Goal: Information Seeking & Learning: Learn about a topic

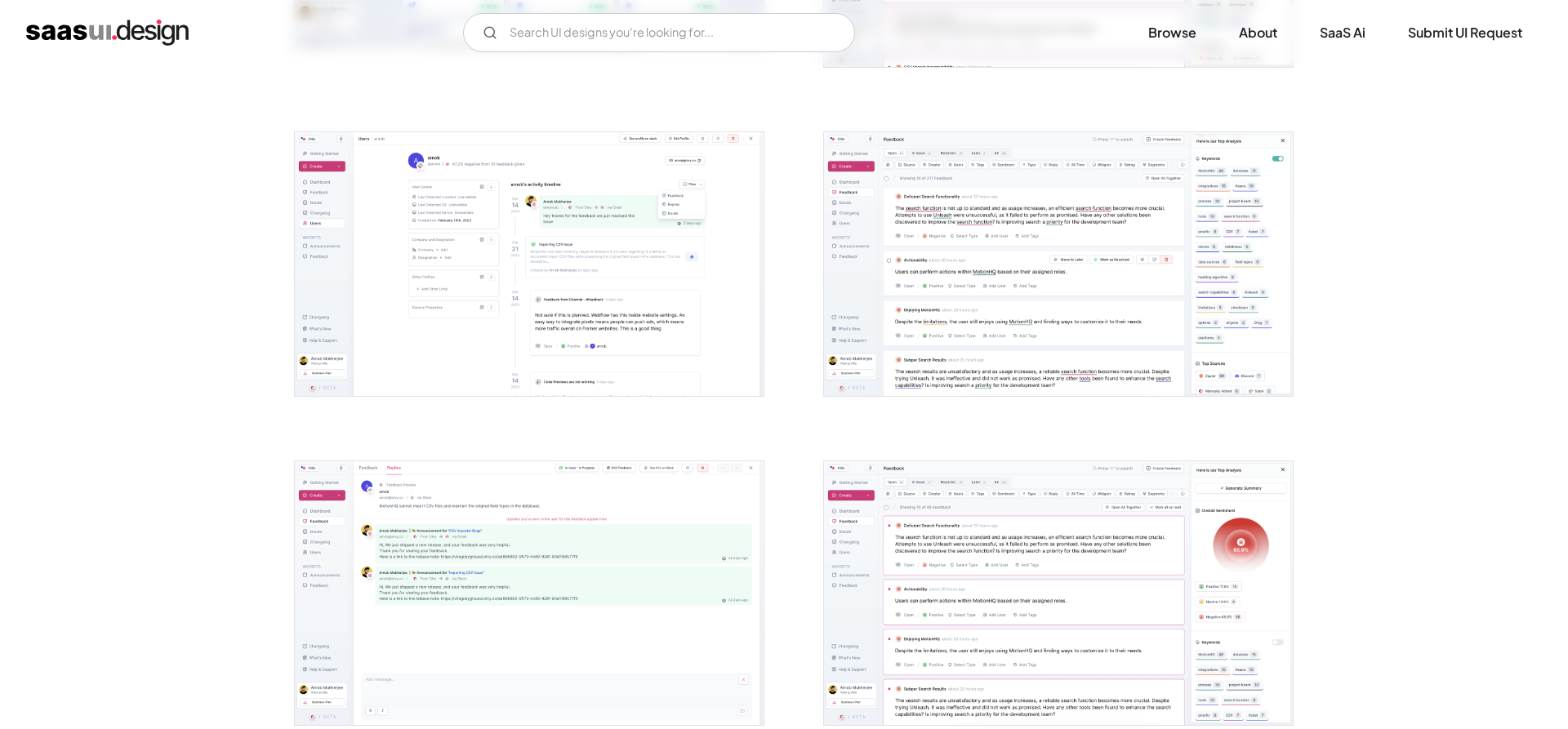
scroll to position [916, 0]
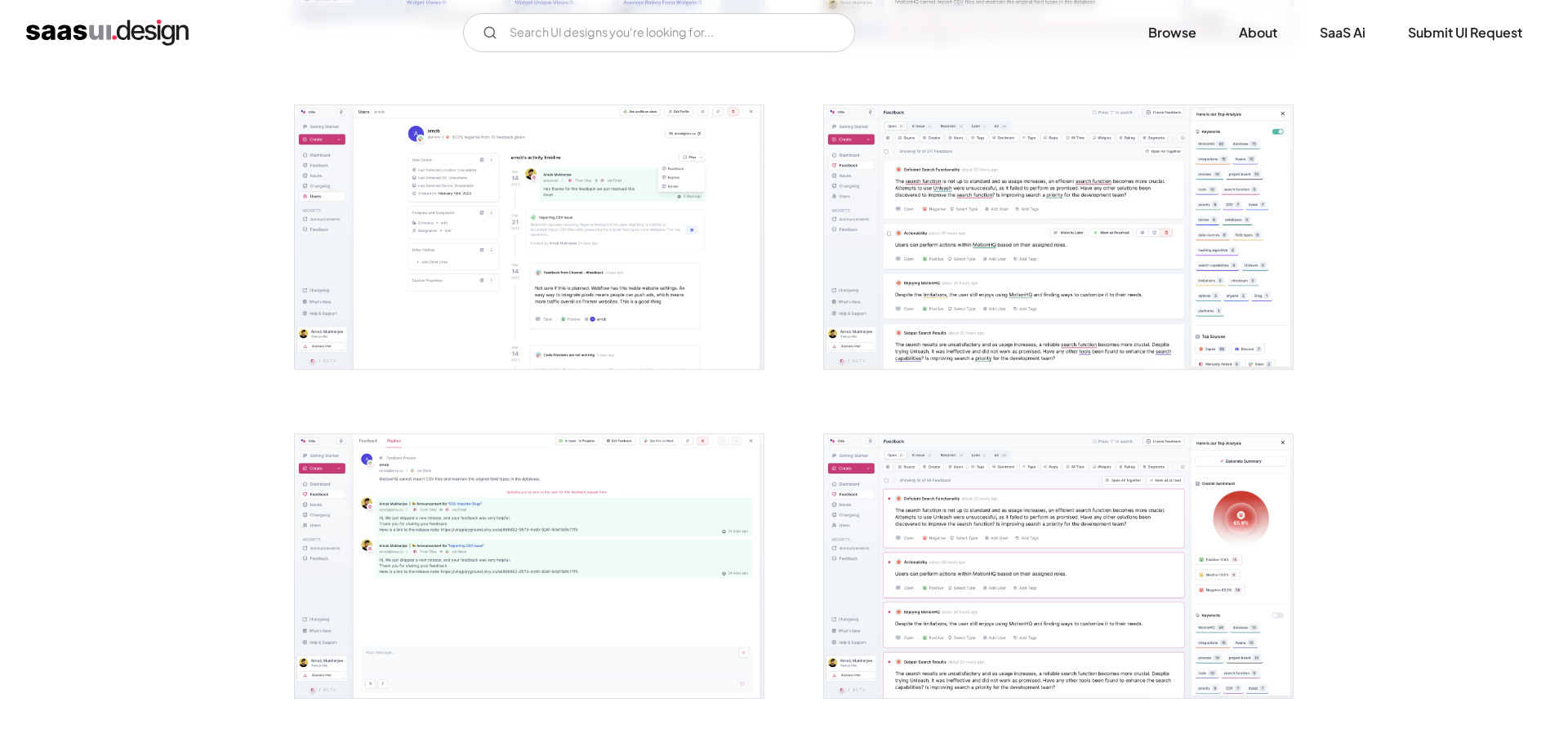
click at [579, 199] on img "open lightbox" at bounding box center [529, 237] width 469 height 264
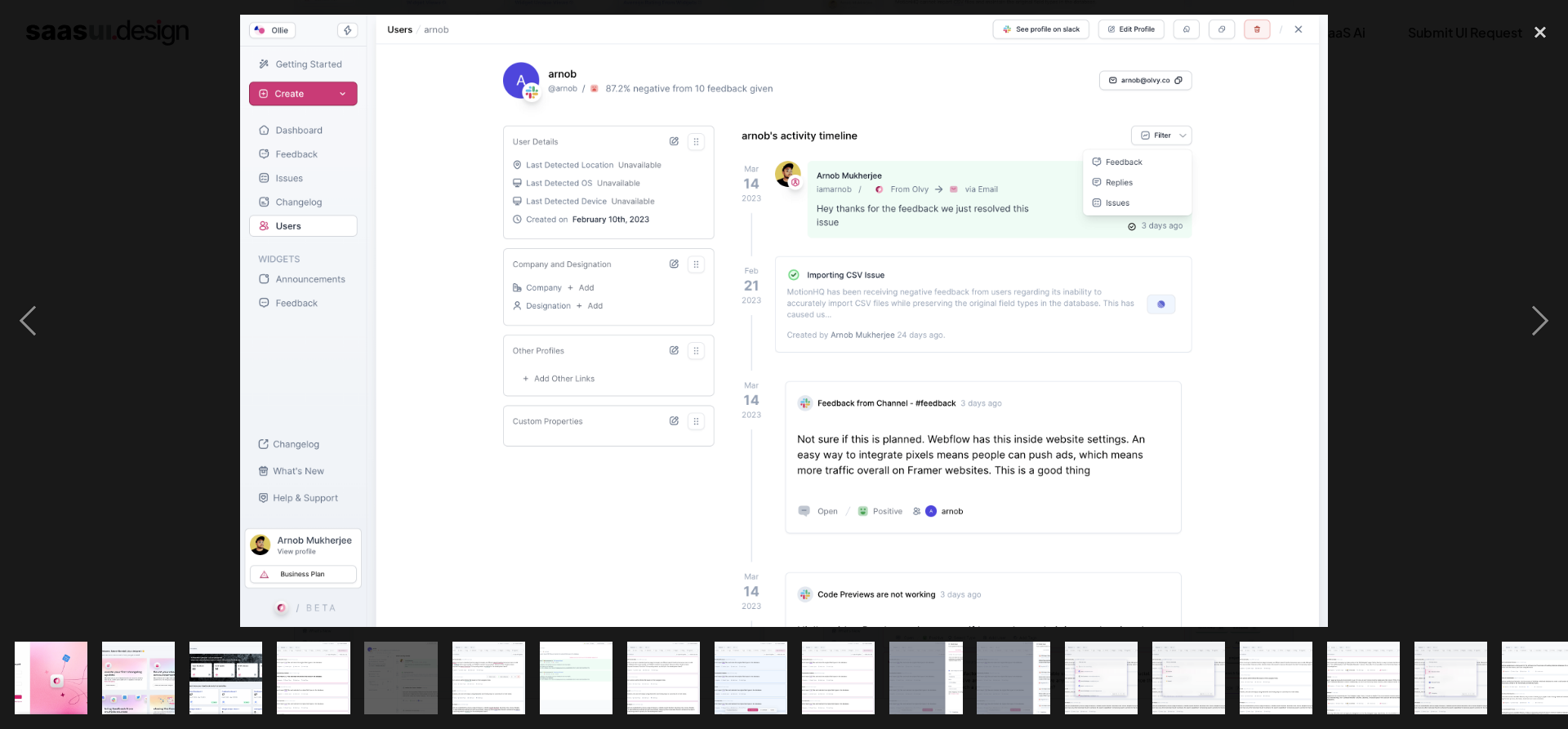
click at [1433, 156] on div at bounding box center [784, 321] width 1568 height 613
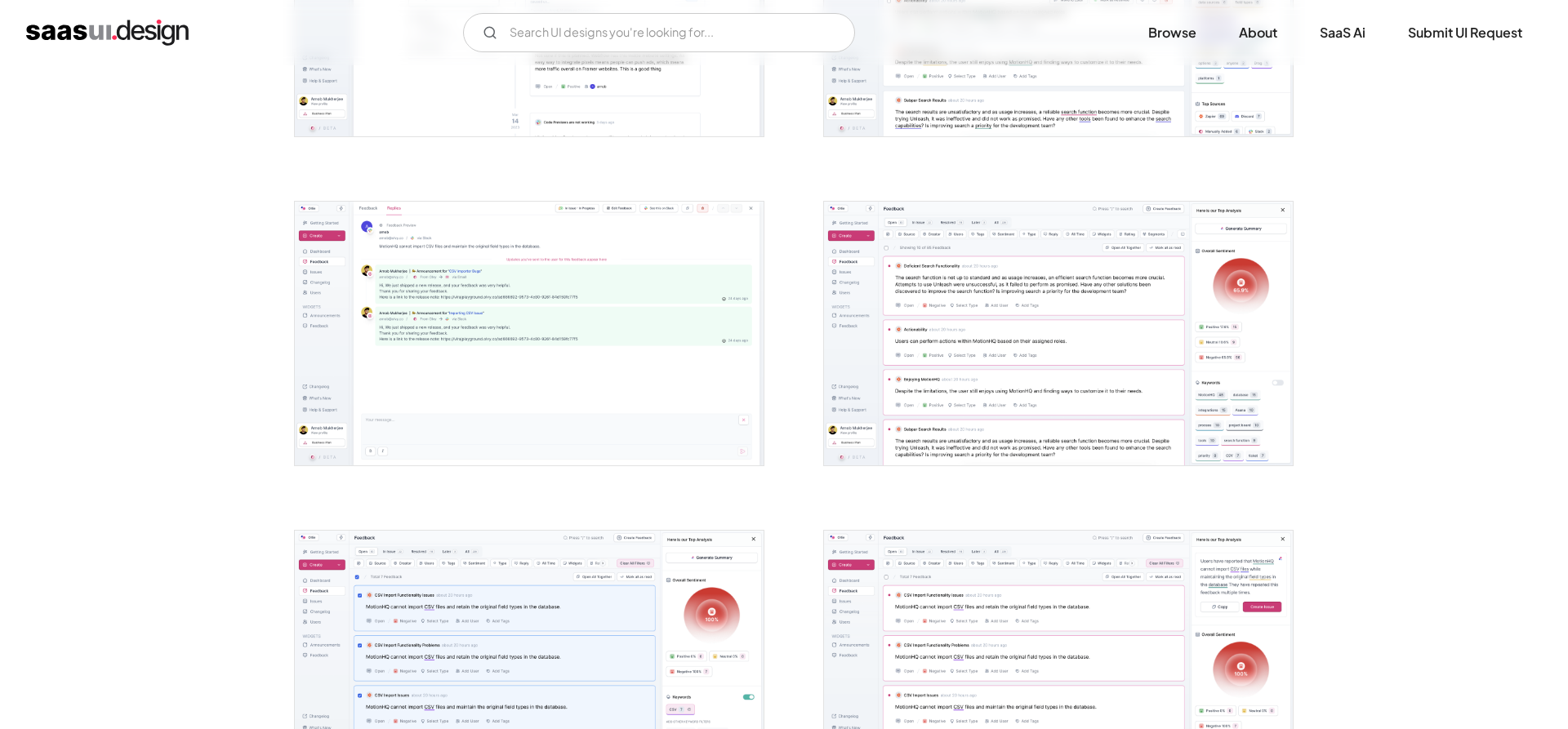
scroll to position [1250, 0]
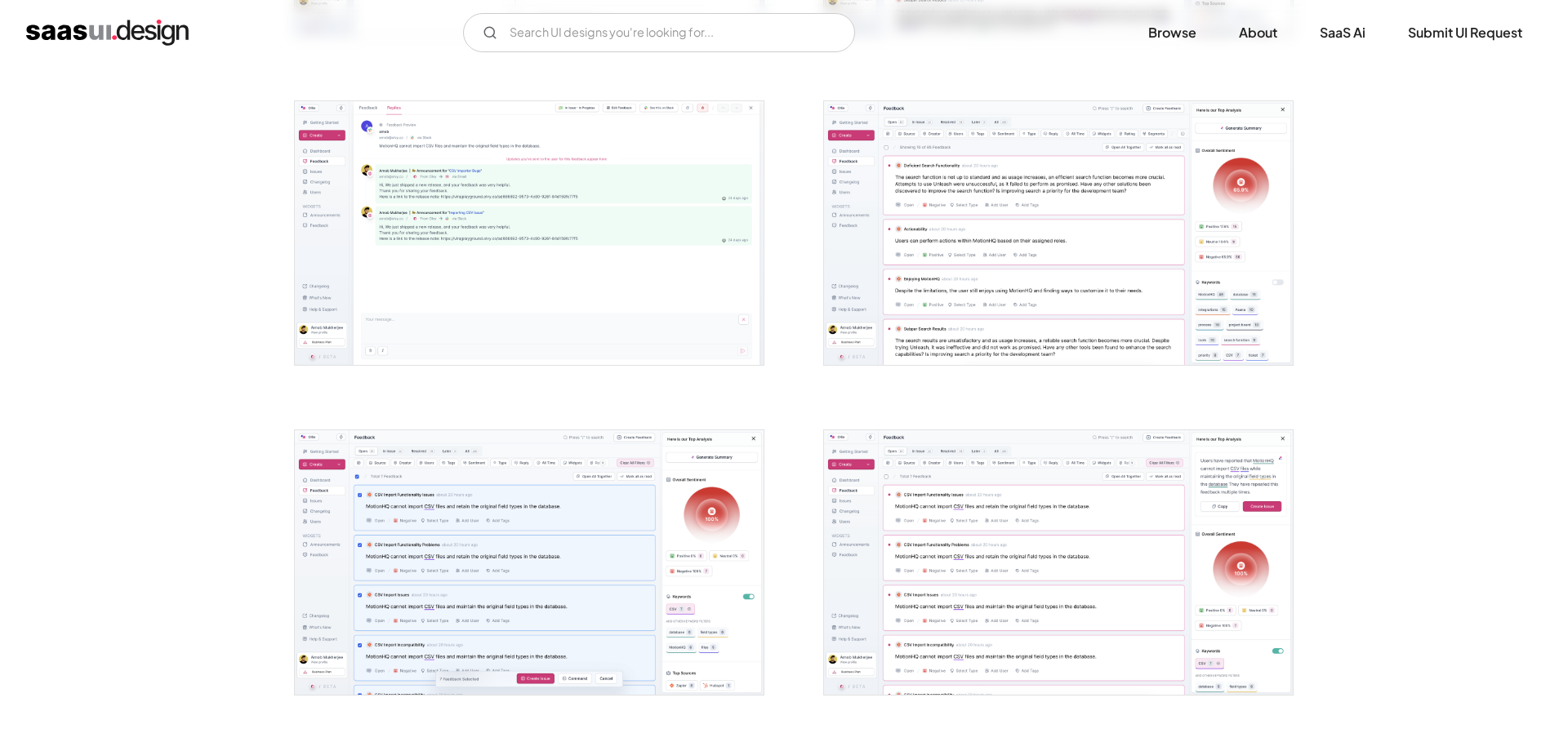
click at [1081, 263] on img "open lightbox" at bounding box center [1059, 233] width 469 height 264
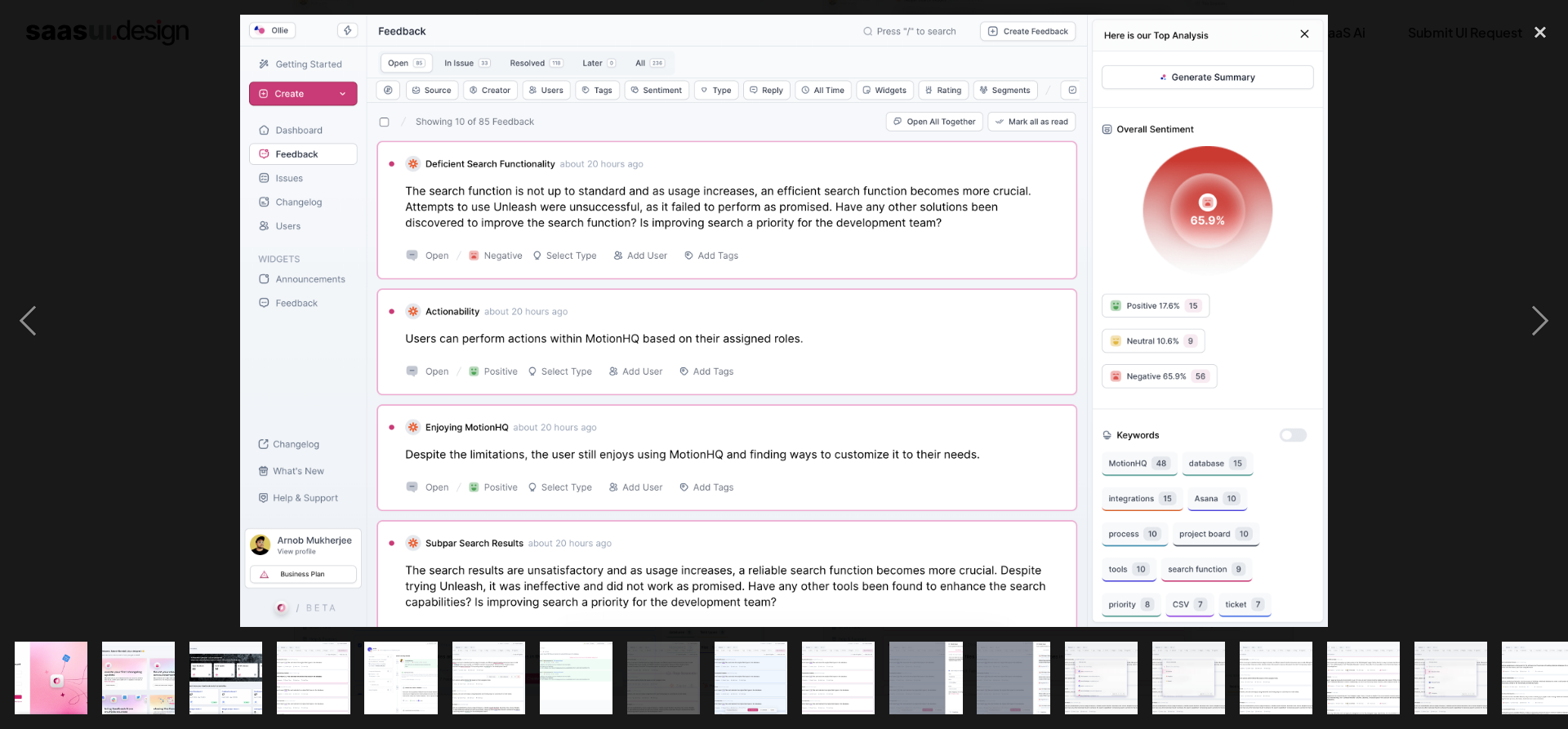
click at [1401, 179] on div at bounding box center [784, 321] width 1568 height 613
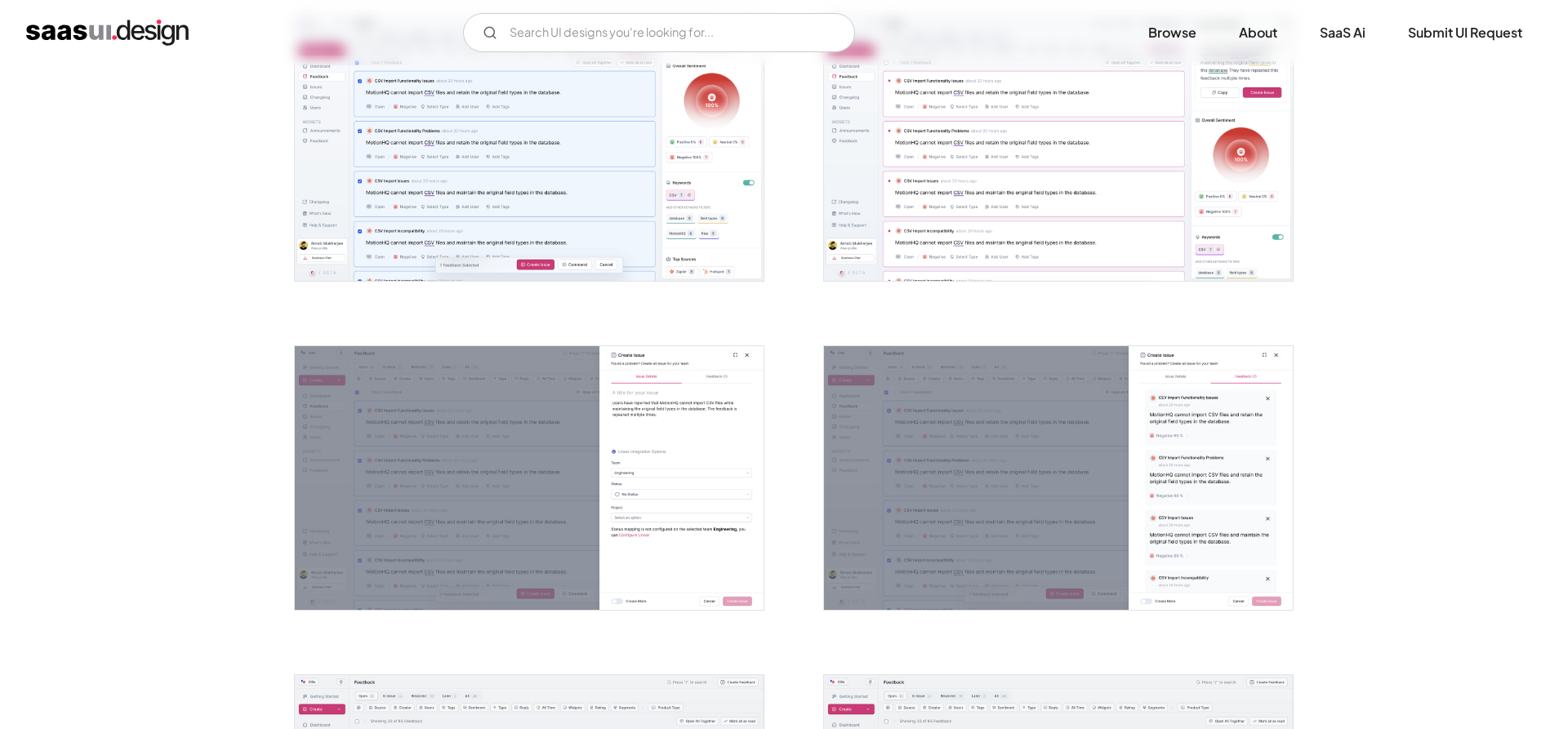
scroll to position [1666, 0]
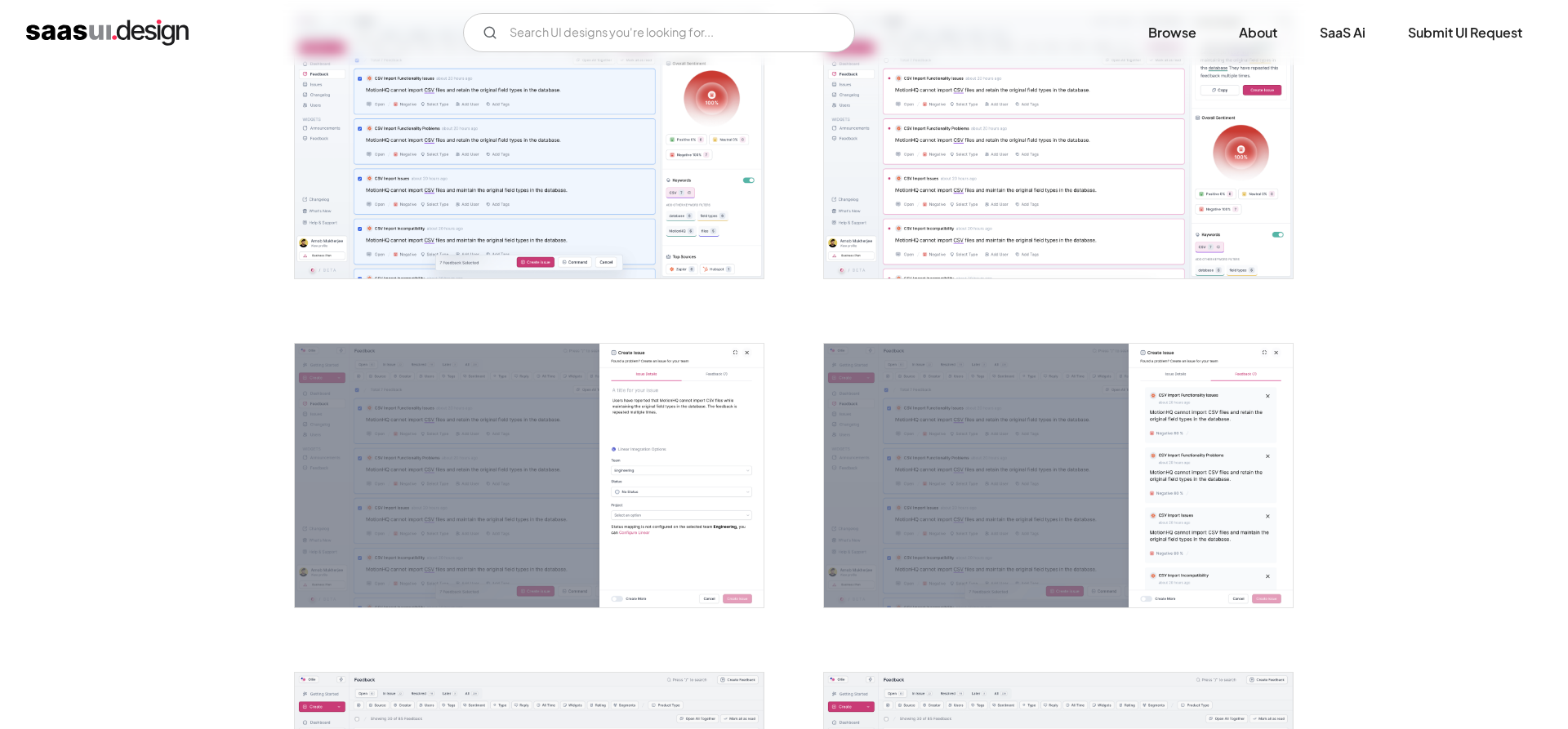
click at [624, 215] on img "open lightbox" at bounding box center [529, 145] width 469 height 264
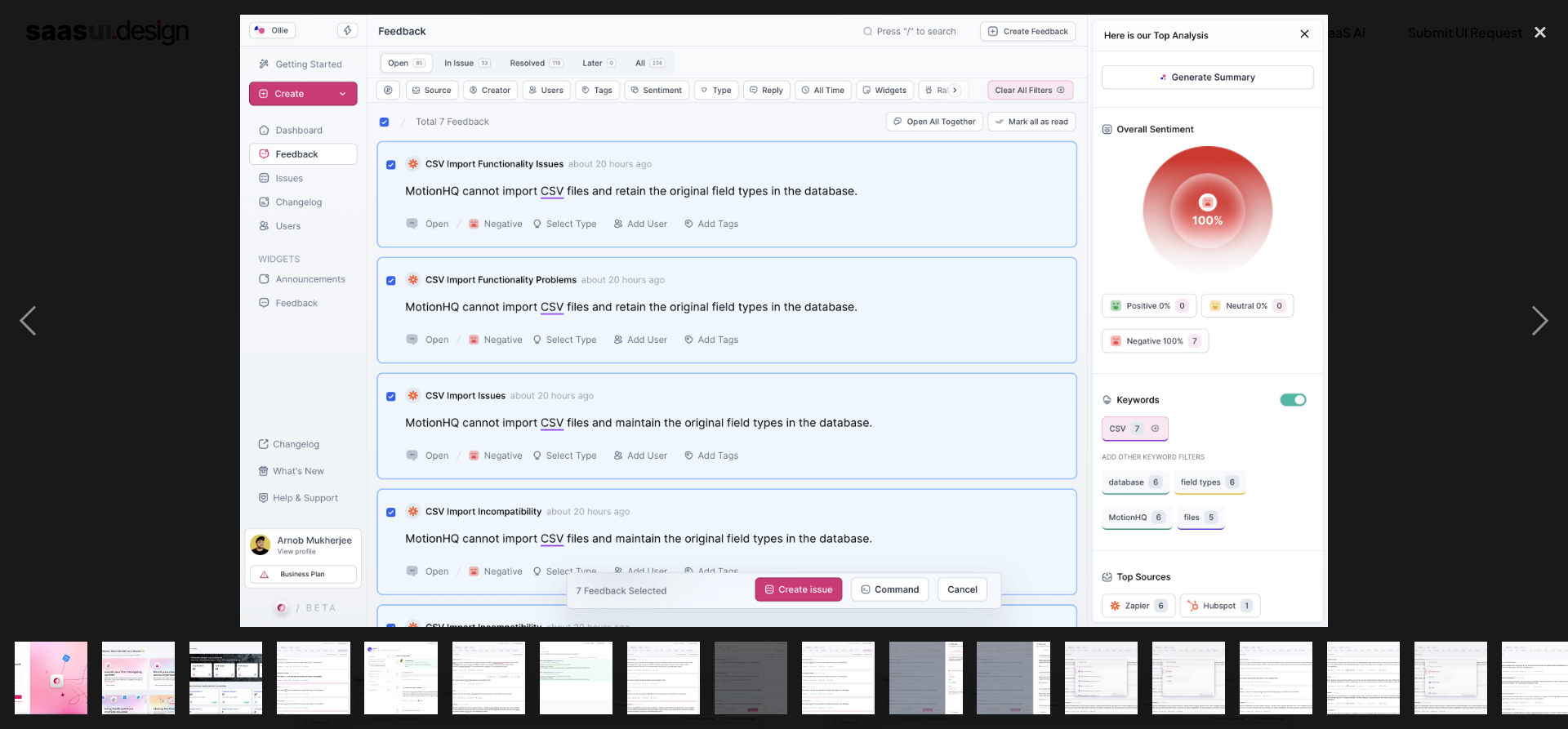
click at [1490, 121] on div at bounding box center [784, 321] width 1568 height 613
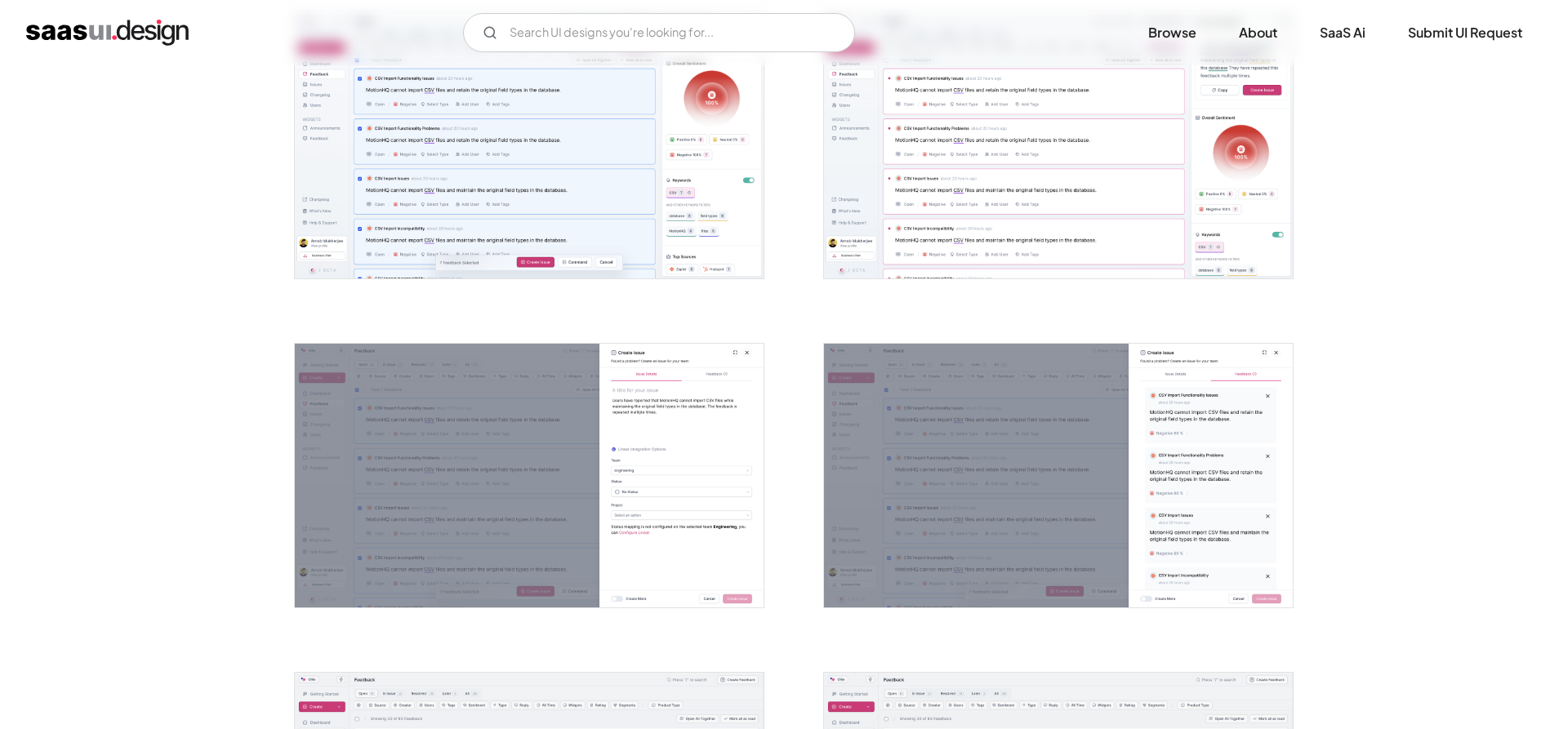
click at [1163, 239] on img "open lightbox" at bounding box center [1059, 145] width 469 height 264
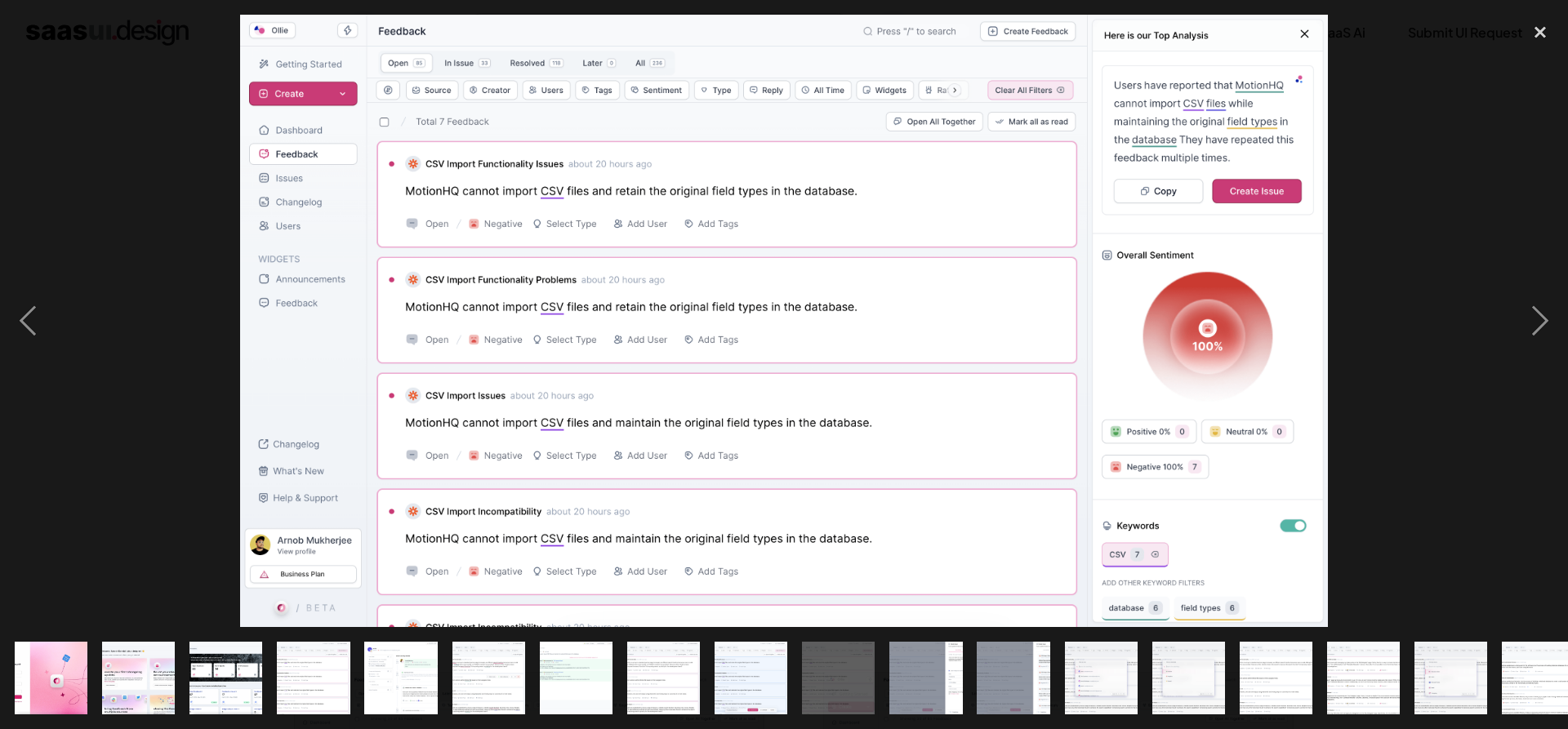
click at [1453, 180] on div at bounding box center [784, 321] width 1568 height 613
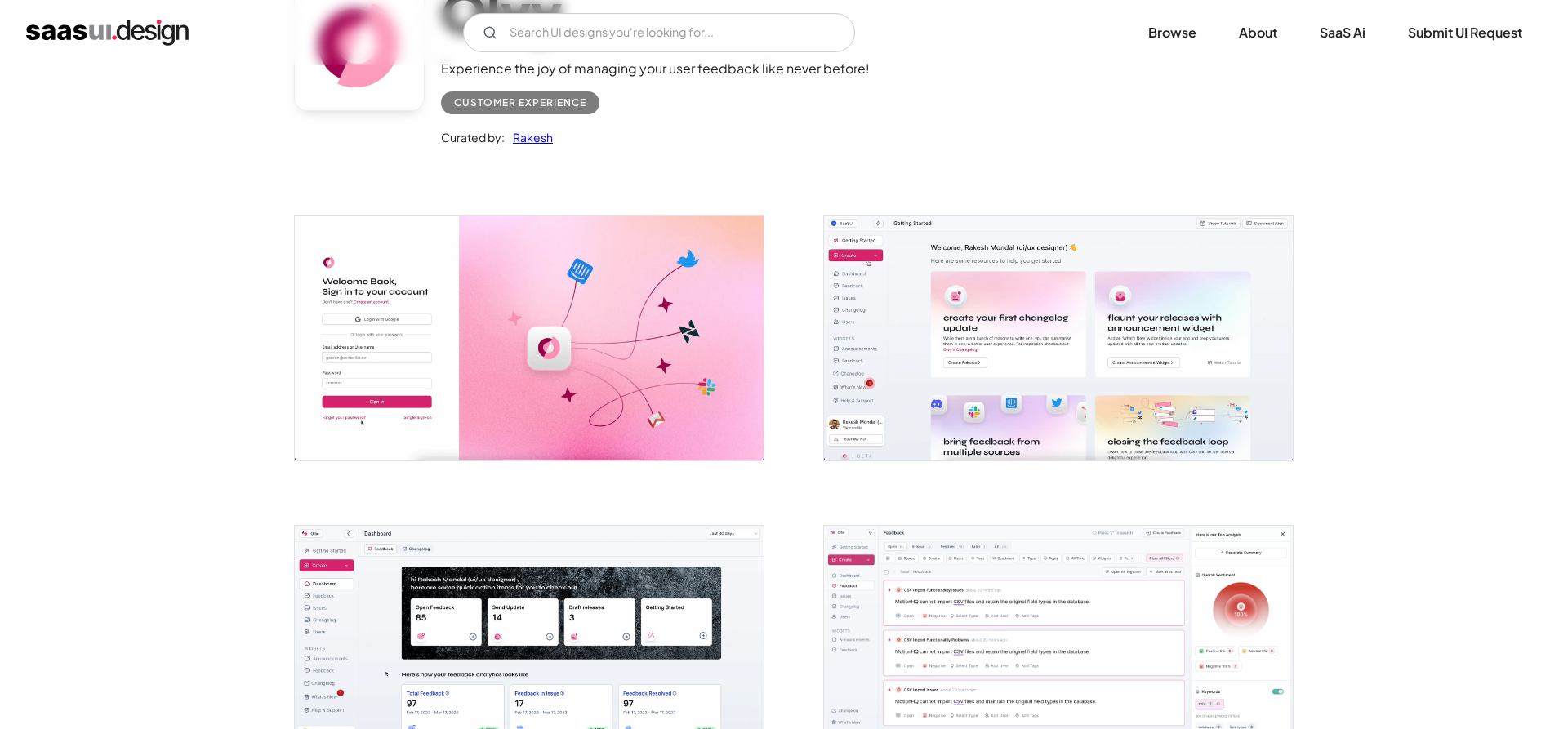
scroll to position [0, 0]
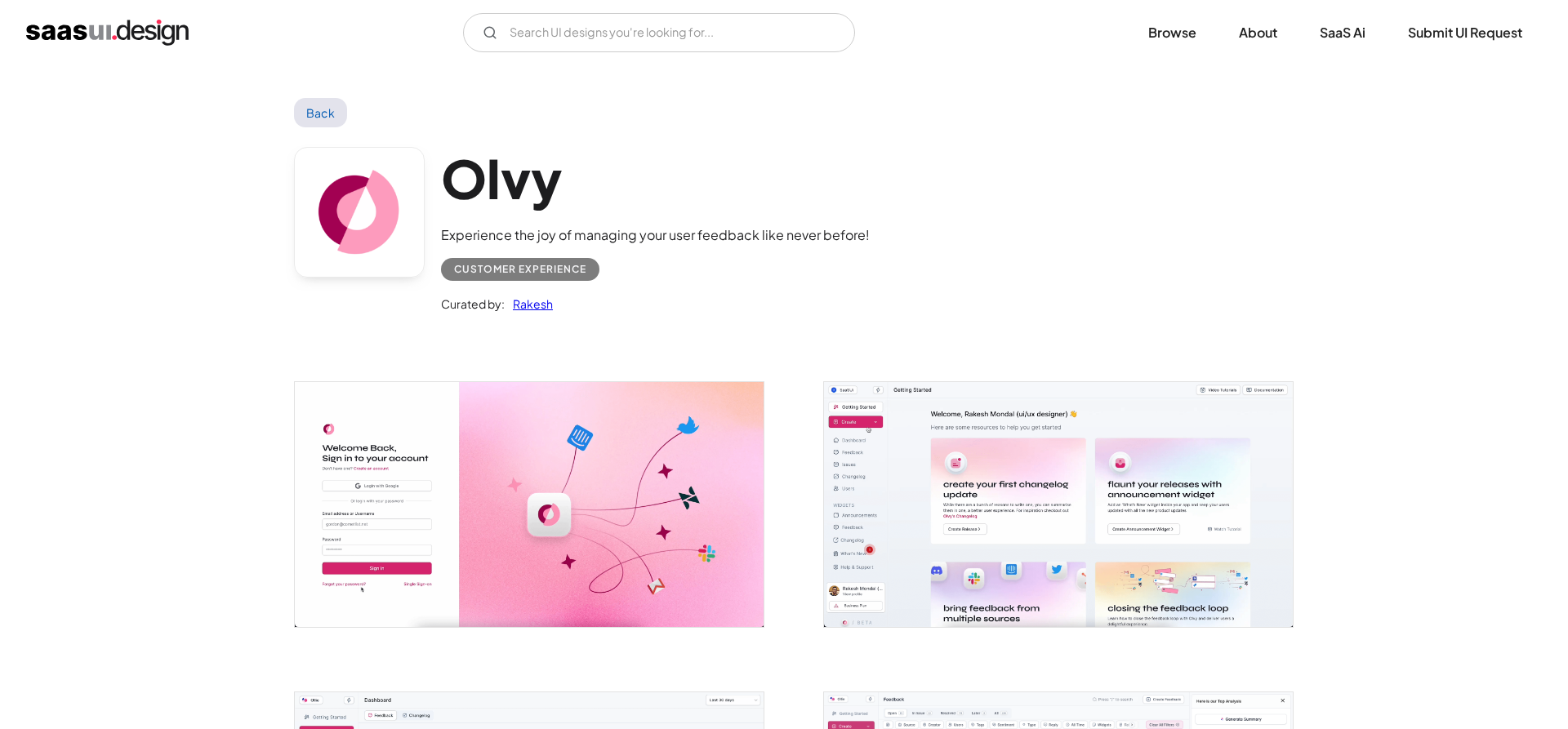
click at [326, 111] on link "Back" at bounding box center [320, 113] width 53 height 29
click at [138, 23] on img "home" at bounding box center [107, 33] width 163 height 26
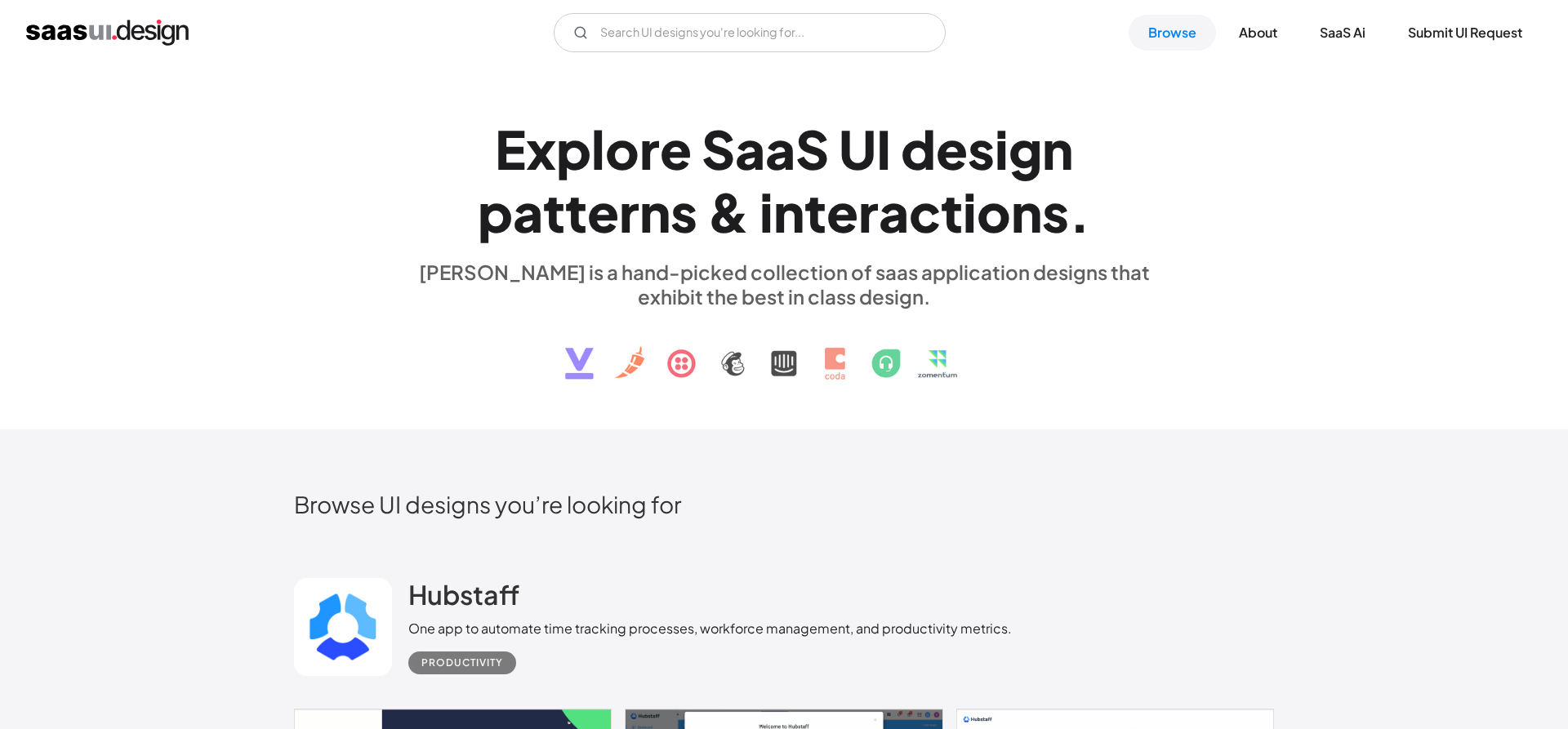
click at [748, 105] on div "E x p l o r e S a a S U I d e s i g n p a t t e r n s & i n t e r a c t i o n s…" at bounding box center [784, 247] width 752 height 293
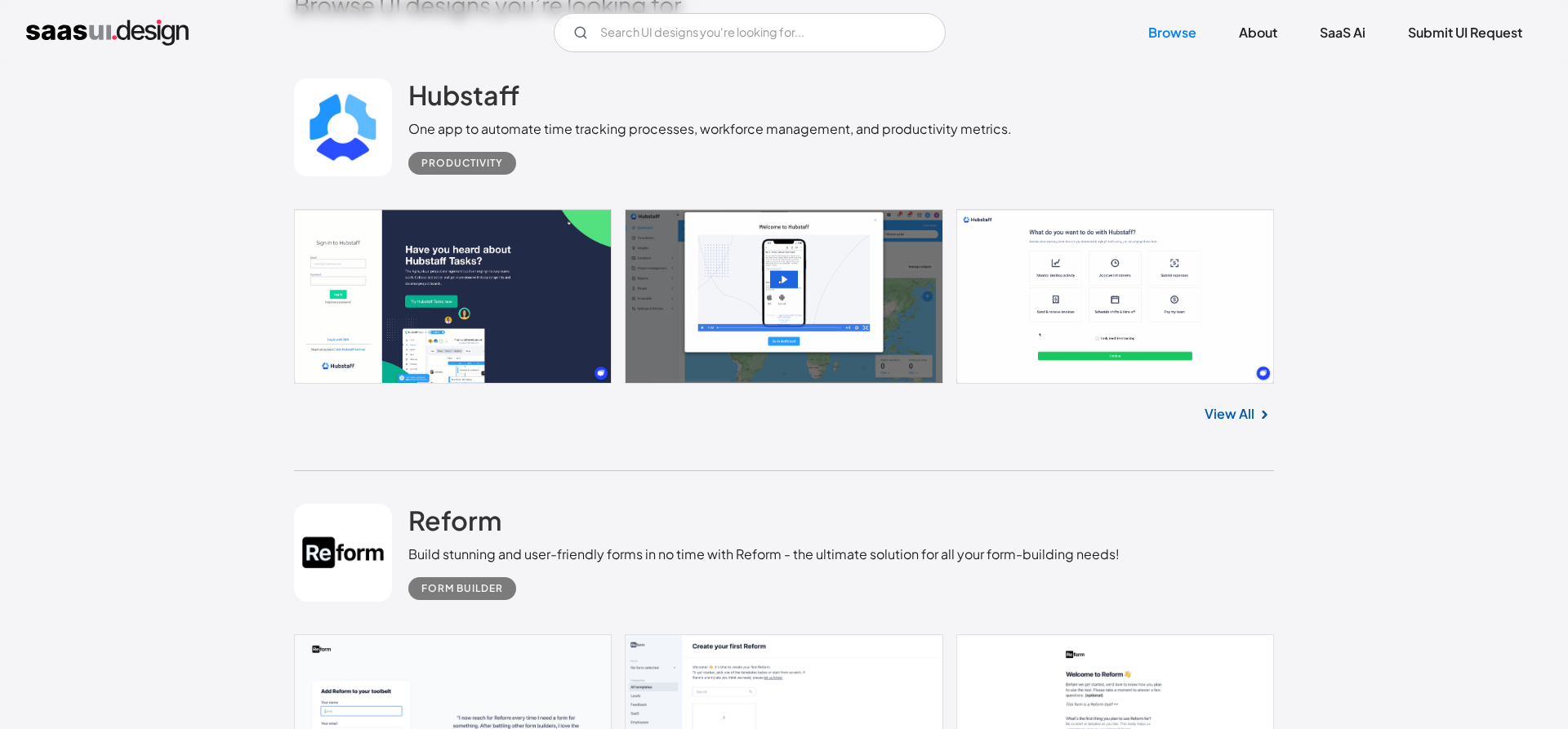
click at [1251, 413] on link "View All" at bounding box center [1229, 414] width 50 height 20
click at [630, 22] on input "Email Form" at bounding box center [749, 32] width 392 height 39
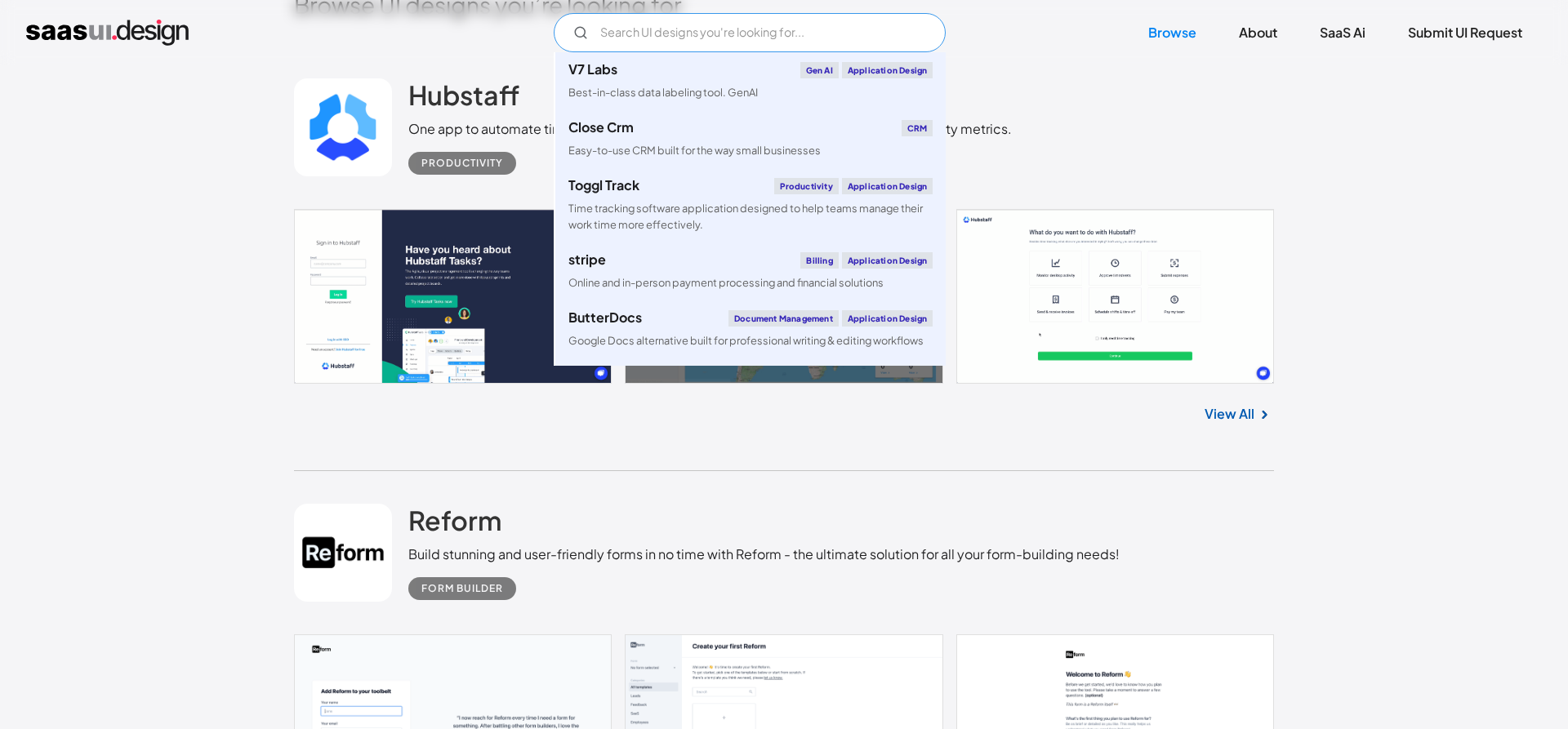
paste input "Samsara"
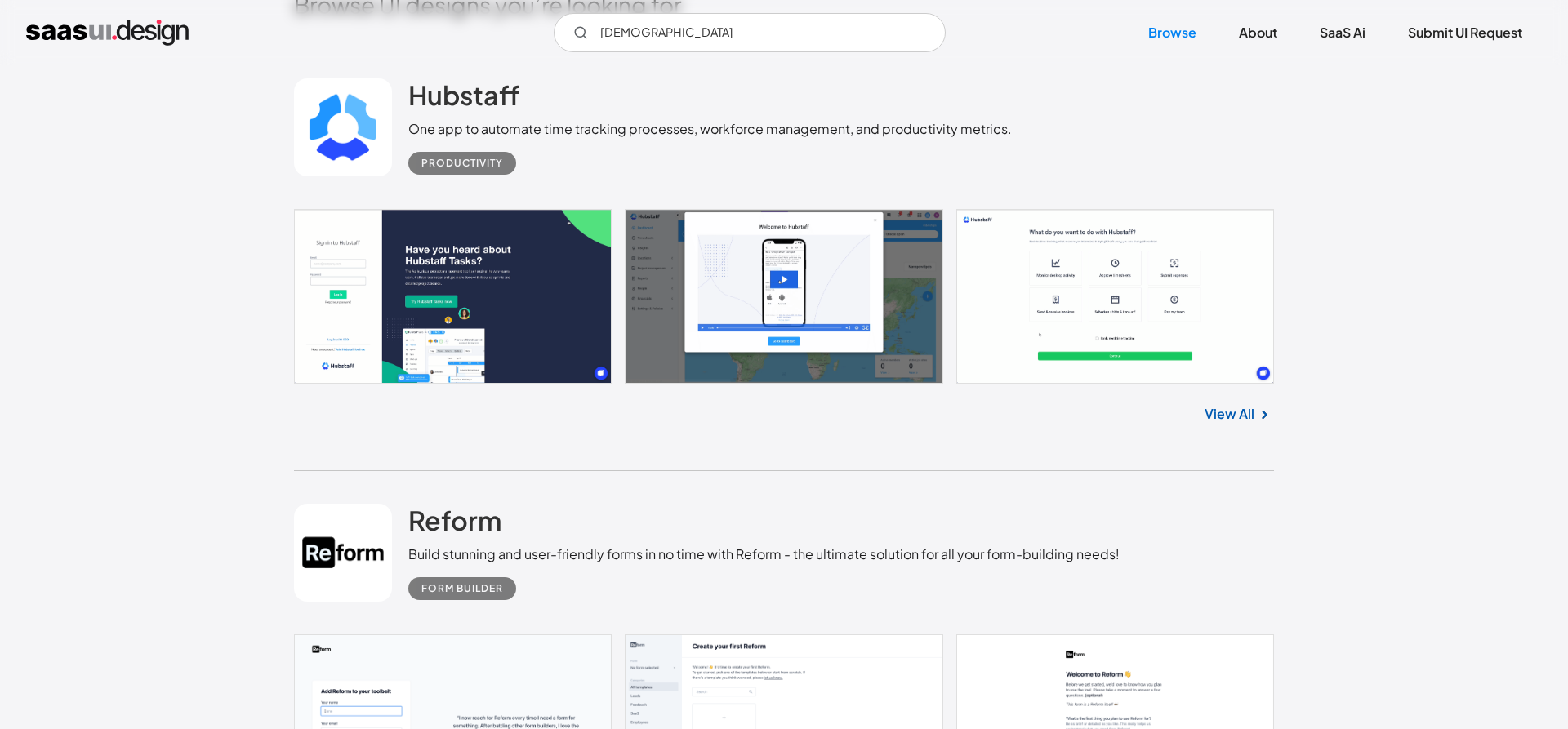
click at [1001, 69] on div "Hubstaff One app to automate time tracking processes, workforce management, and…" at bounding box center [784, 127] width 980 height 164
click at [648, 42] on input "Samsara" at bounding box center [749, 32] width 392 height 39
click at [648, 40] on input "Samsara" at bounding box center [749, 32] width 392 height 39
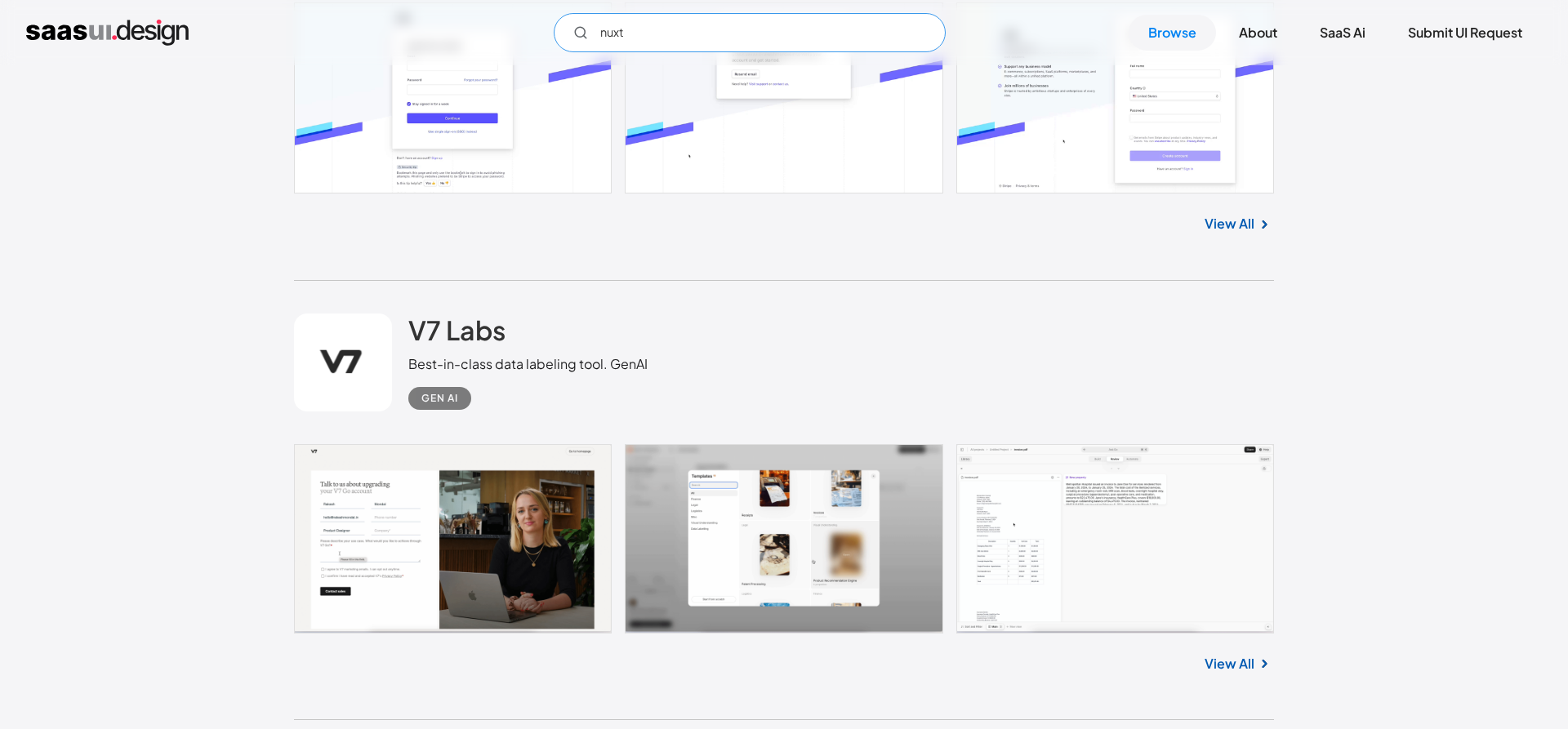
scroll to position [1666, 0]
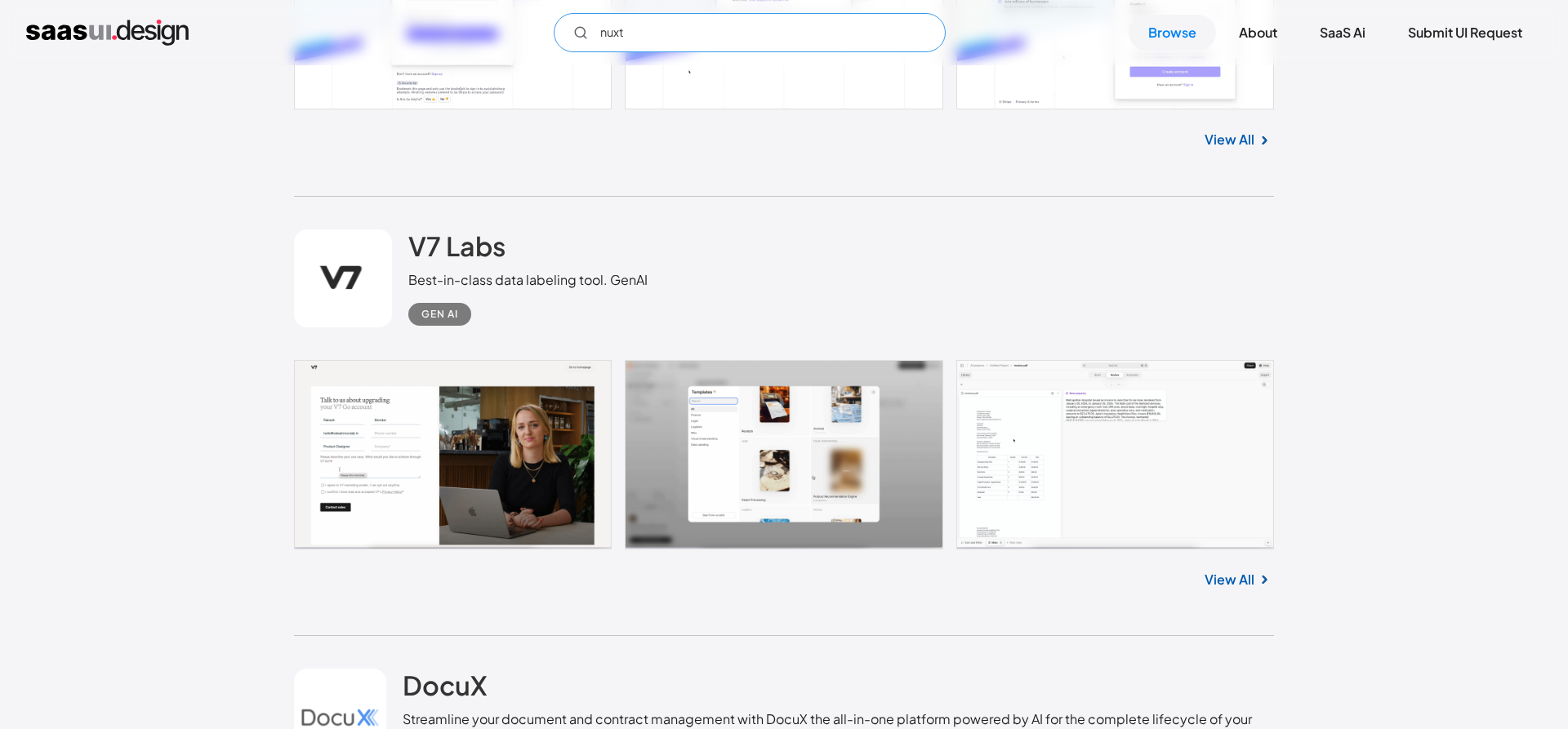
type input "nuxt"
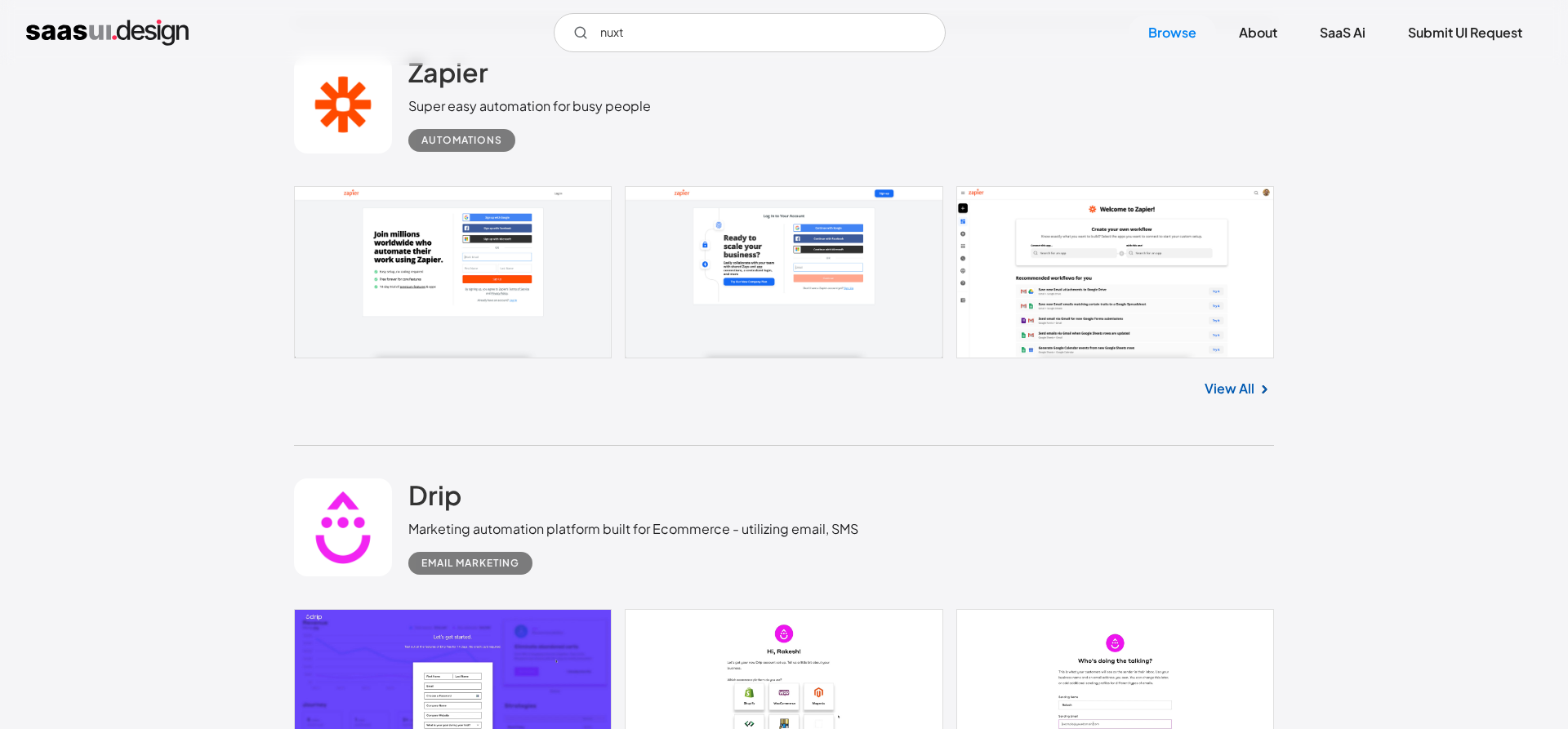
scroll to position [6581, 0]
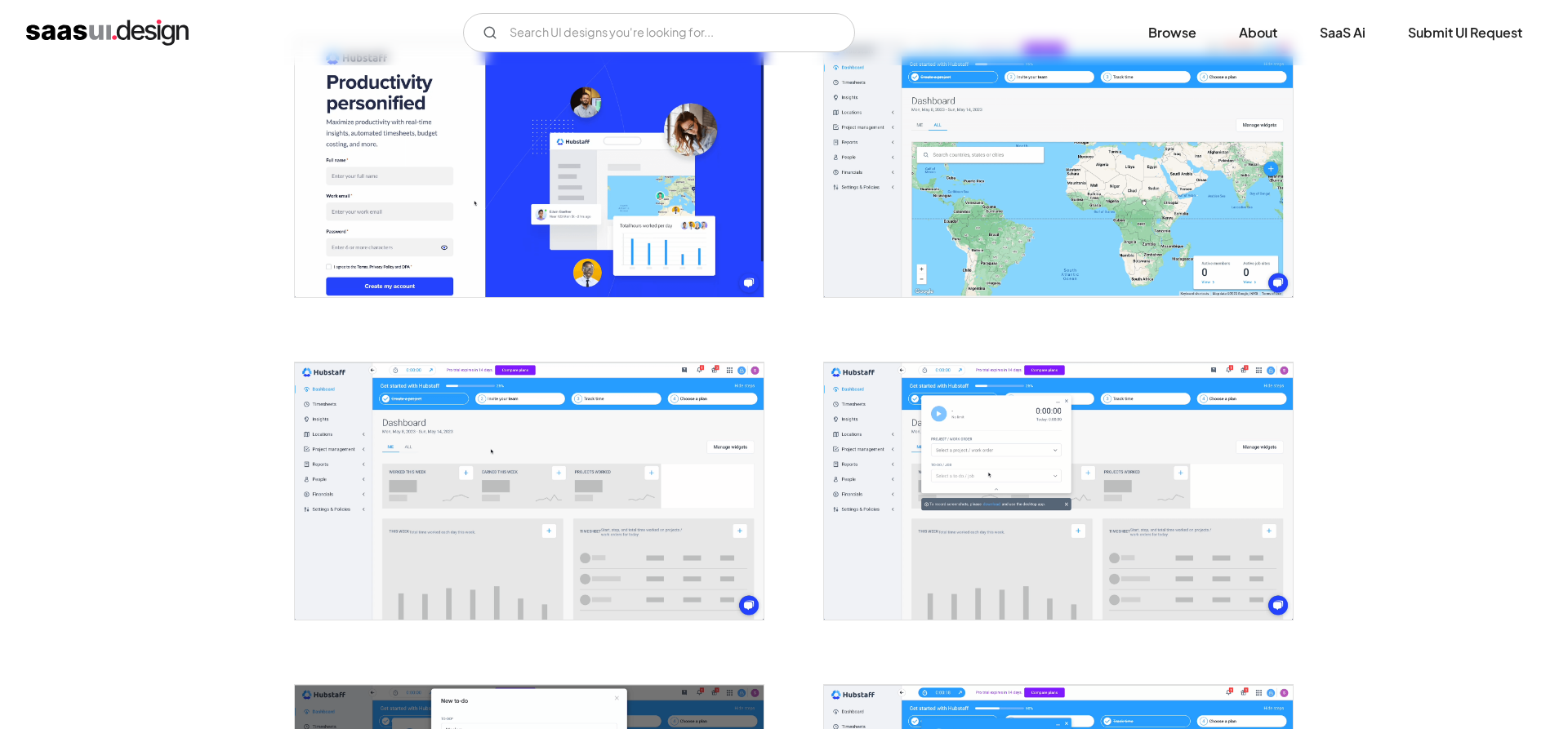
scroll to position [916, 0]
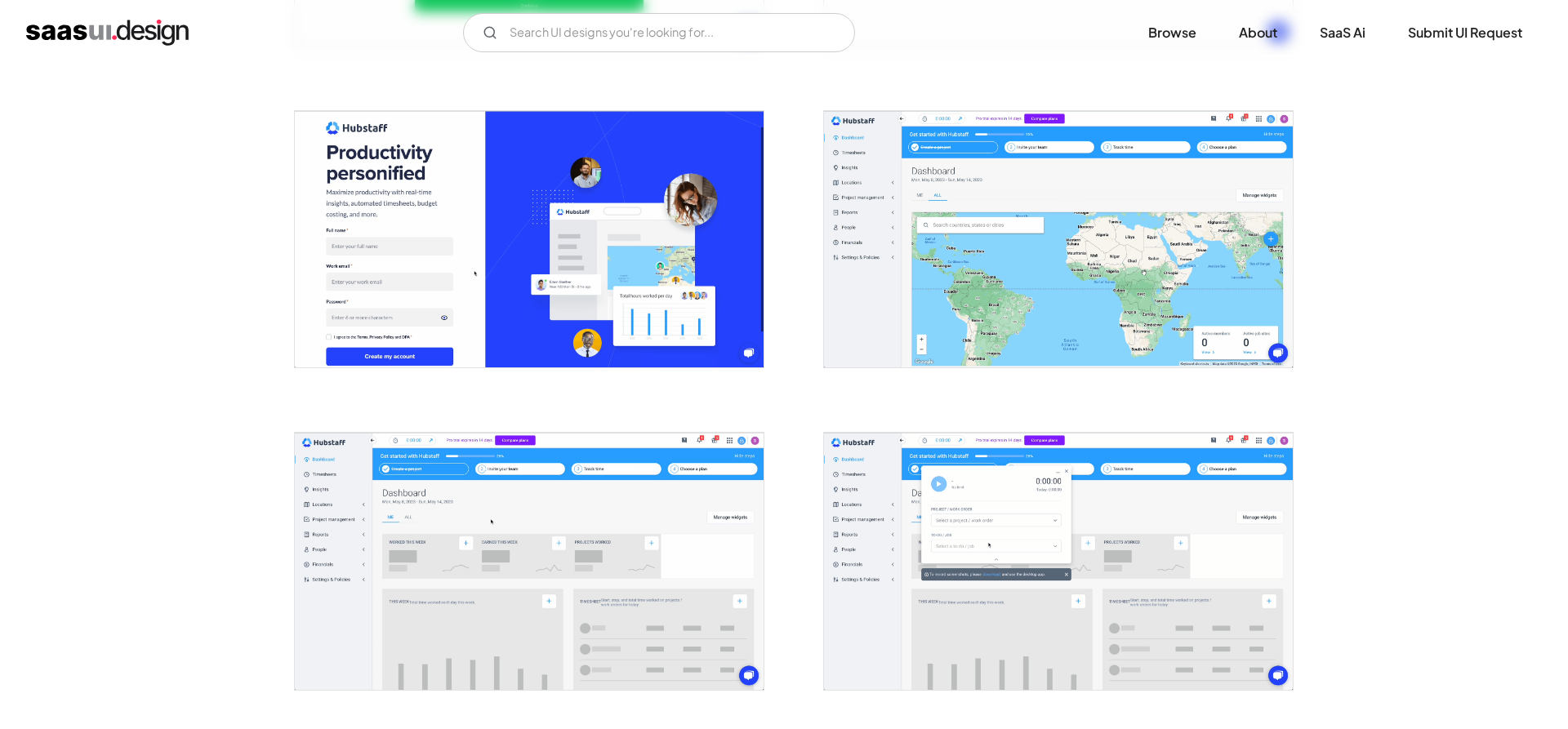
click at [891, 259] on img "open lightbox" at bounding box center [1059, 239] width 469 height 257
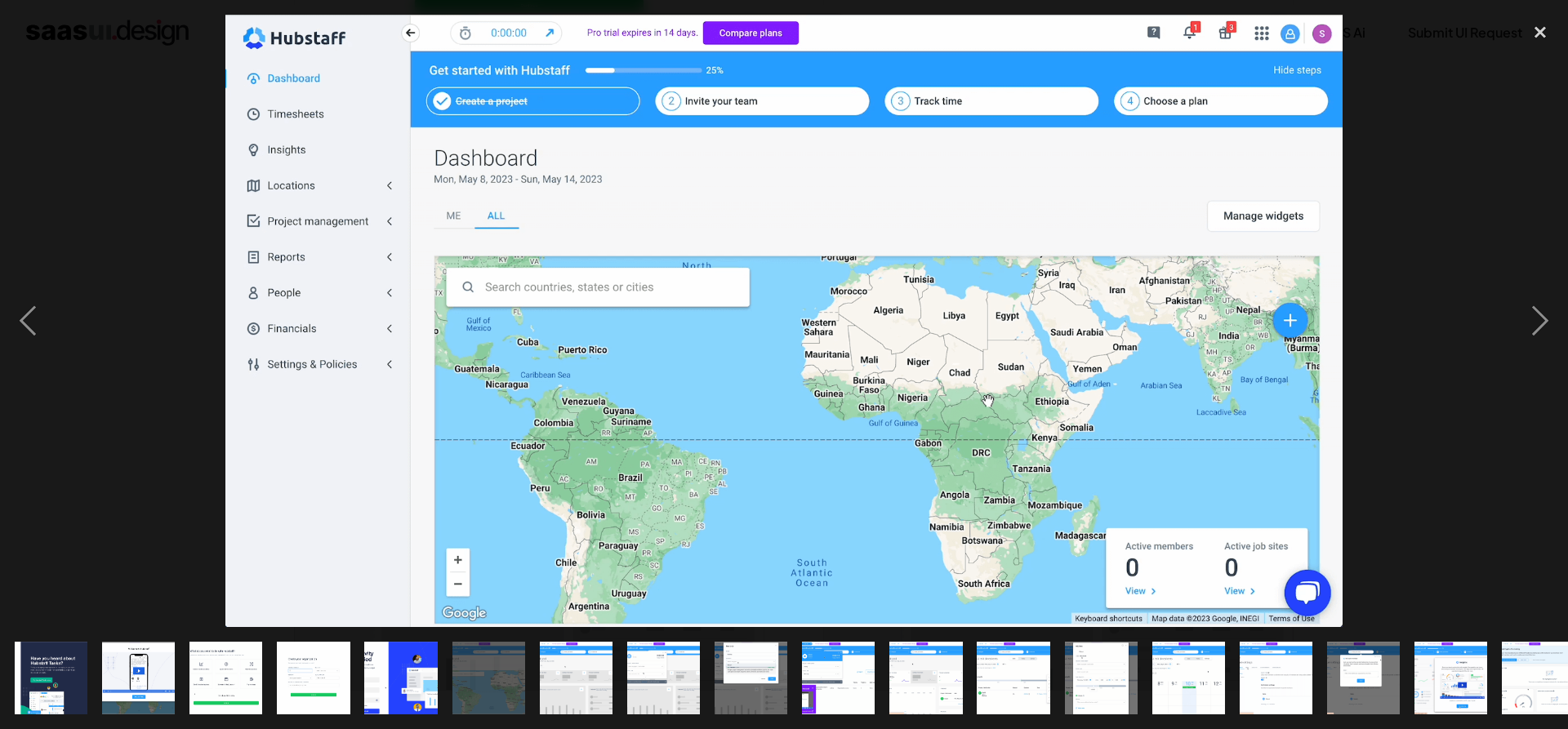
click at [1421, 163] on div at bounding box center [784, 321] width 1568 height 613
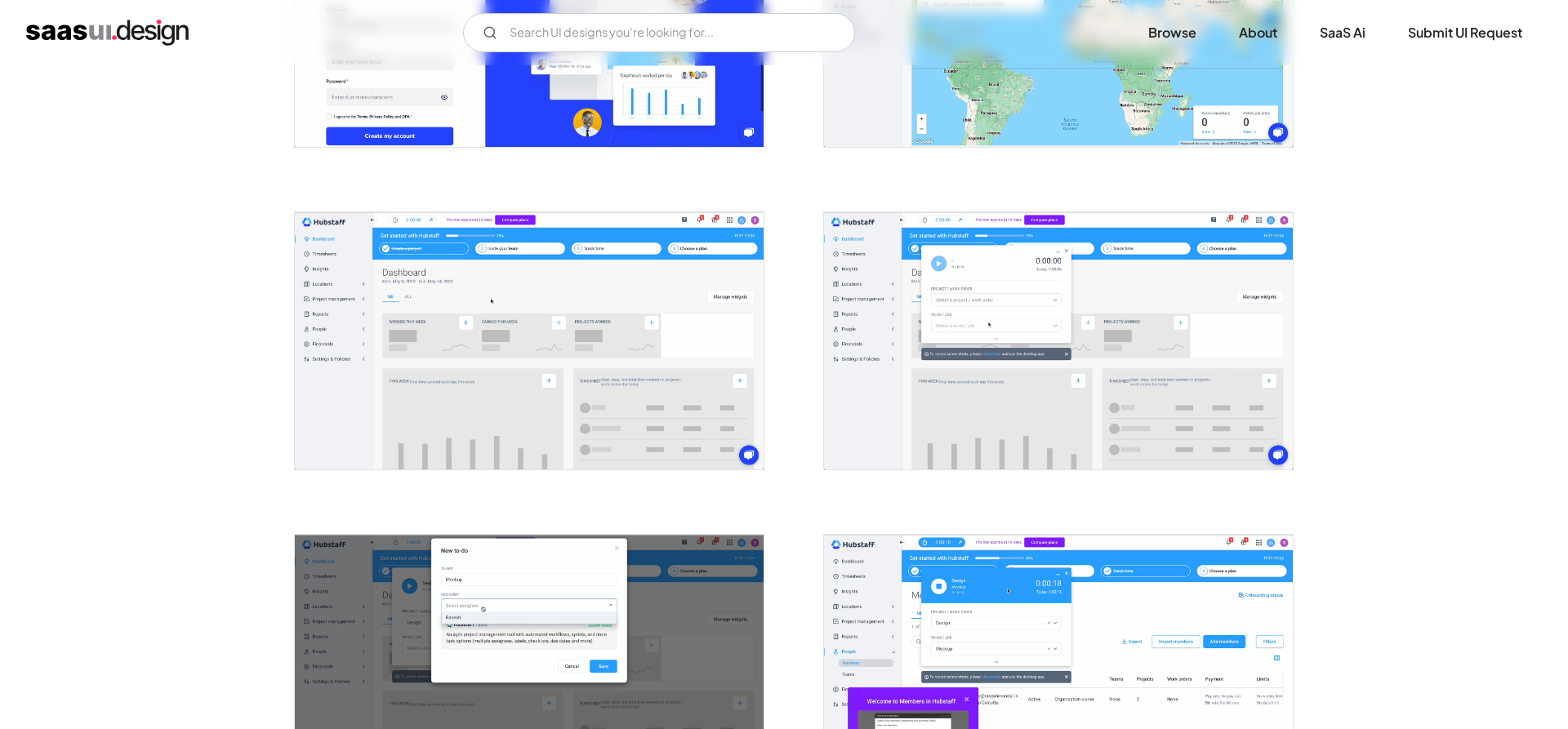
scroll to position [1166, 0]
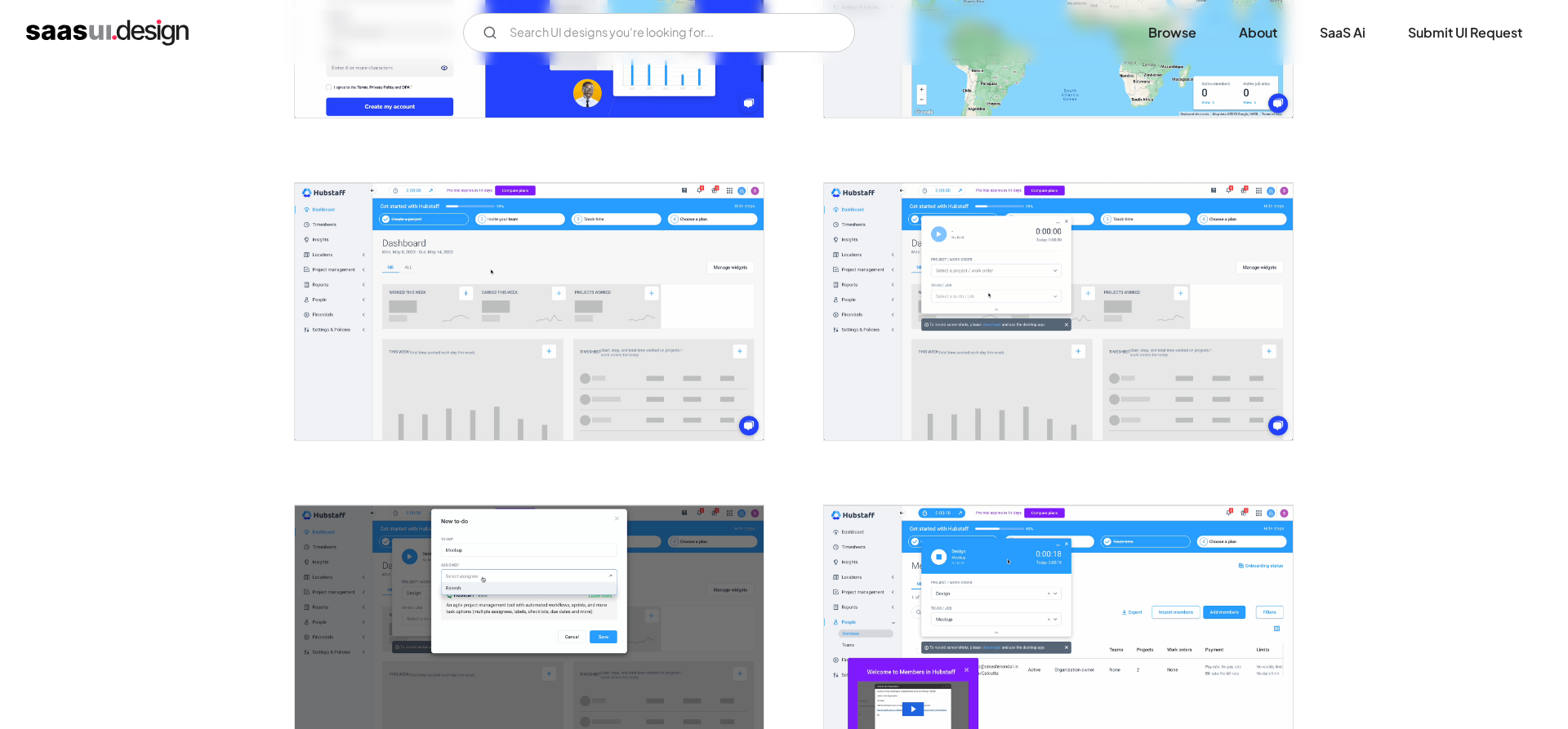
click at [977, 347] on img "open lightbox" at bounding box center [1059, 311] width 469 height 257
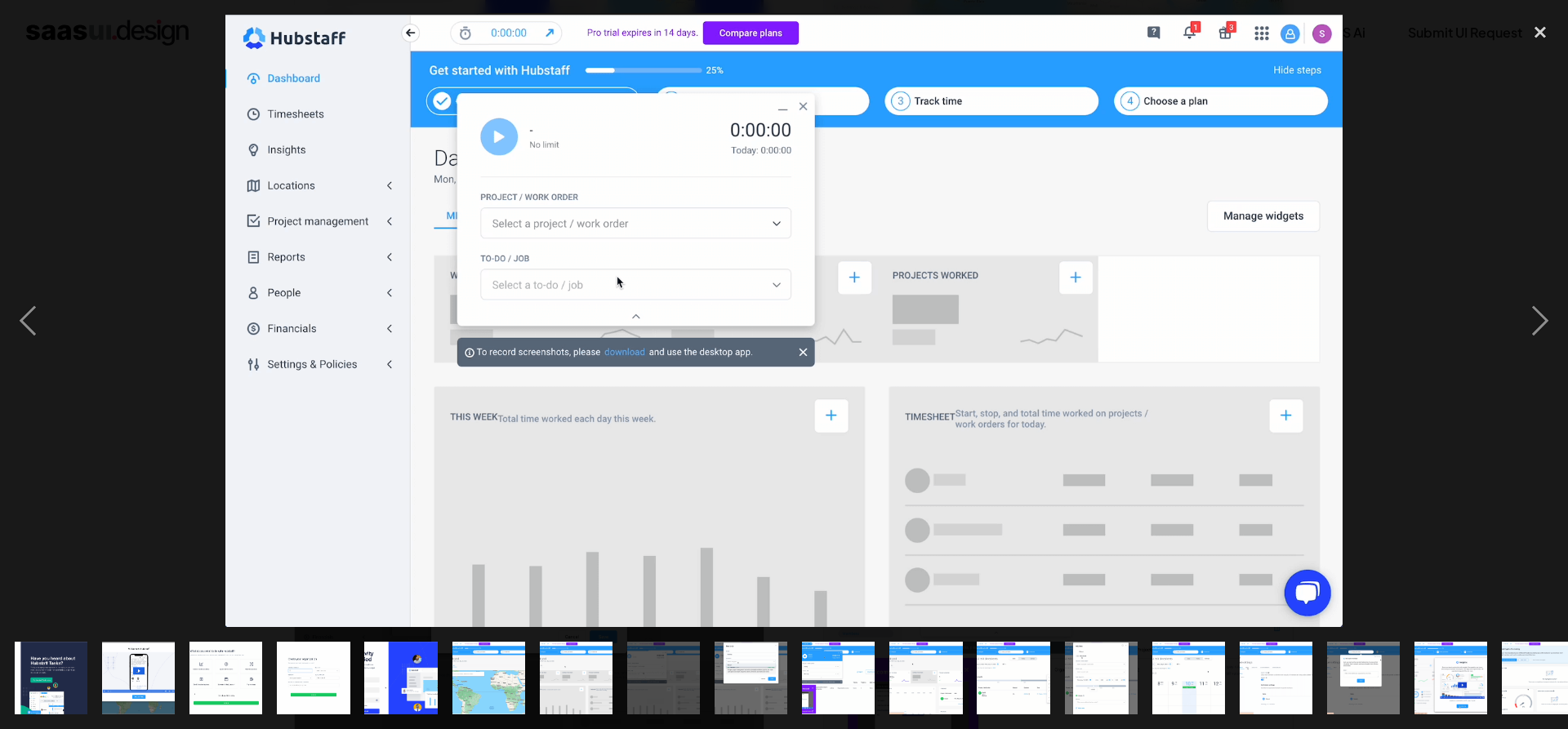
click at [1454, 173] on div at bounding box center [784, 321] width 1568 height 613
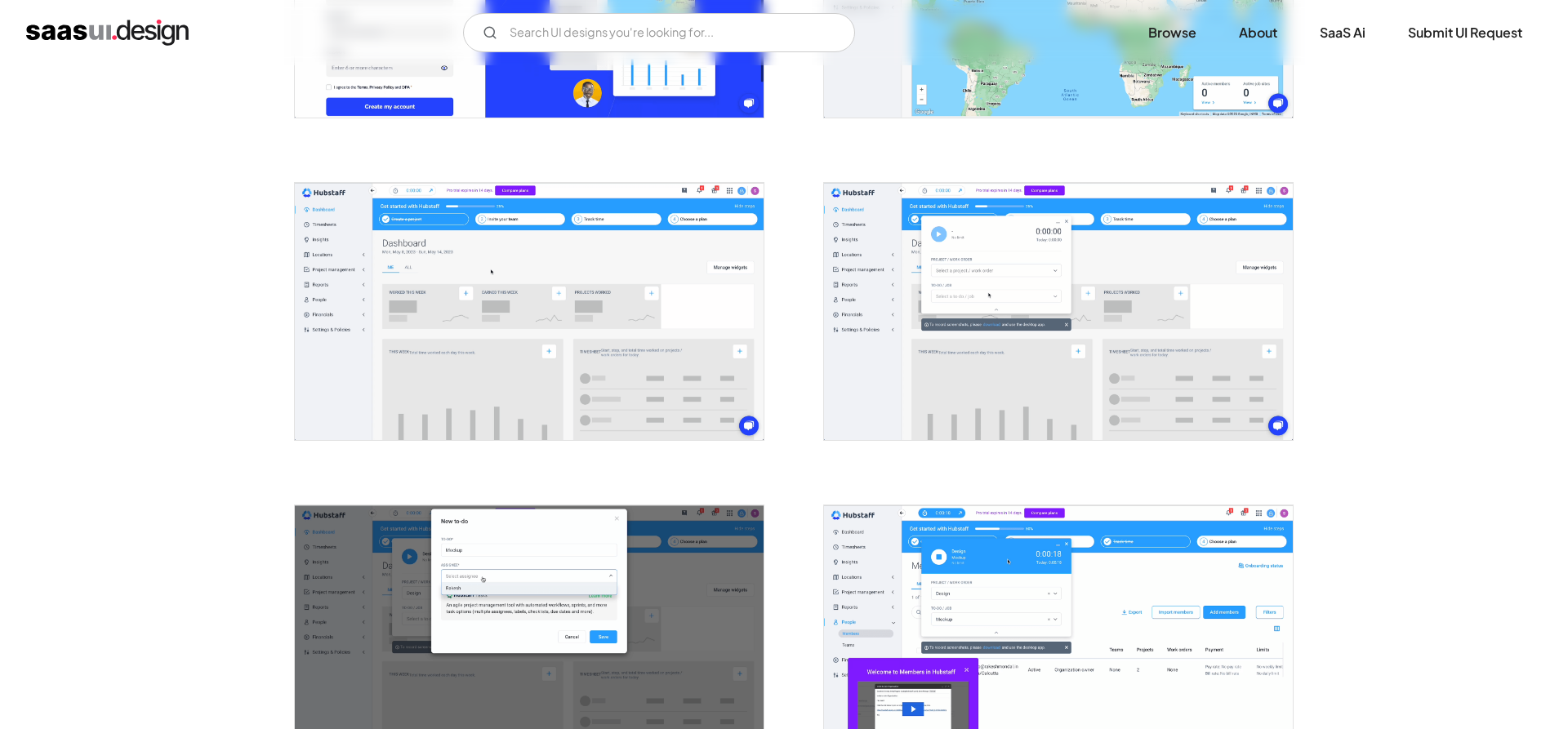
click at [442, 336] on img "open lightbox" at bounding box center [529, 311] width 469 height 257
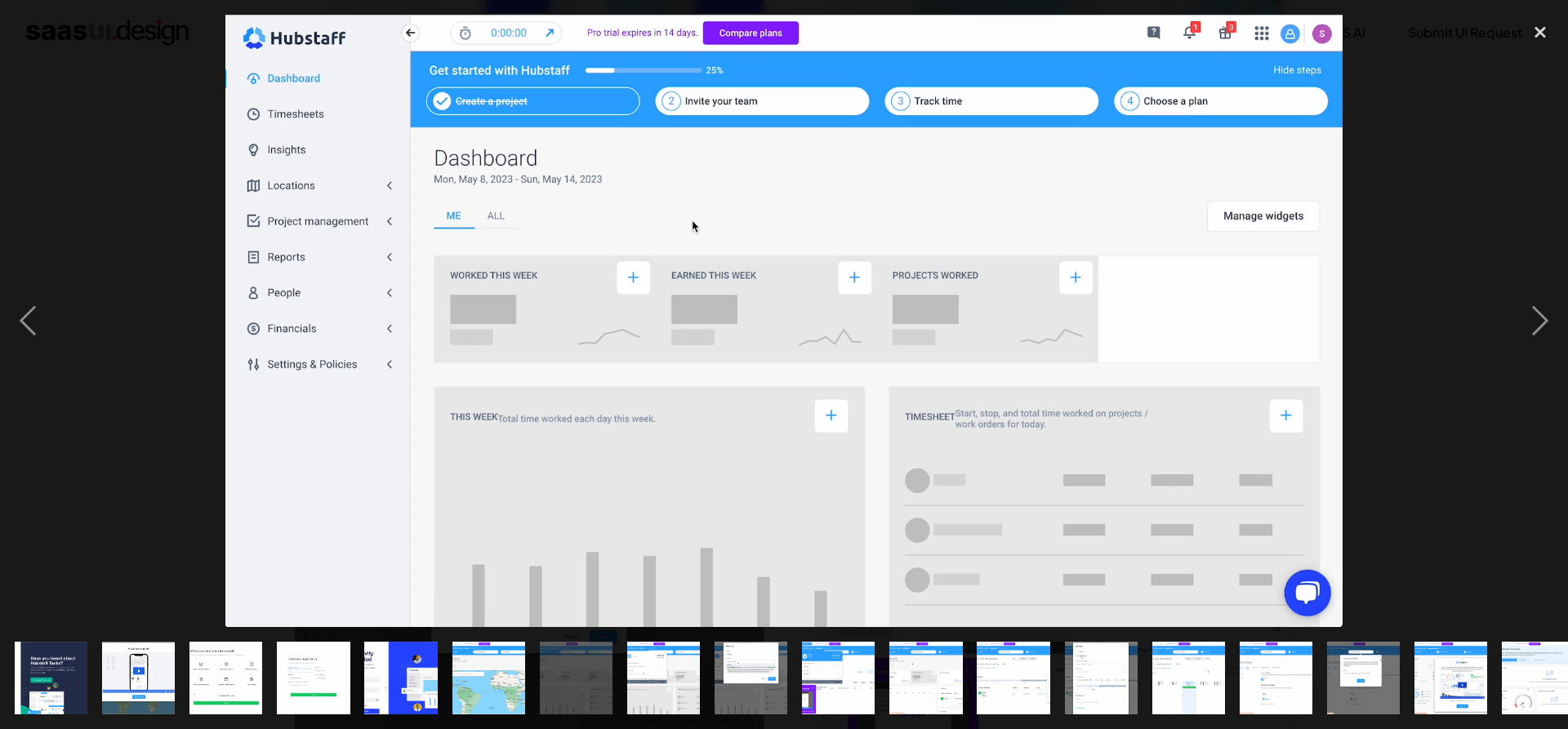
click at [1495, 137] on div at bounding box center [784, 321] width 1568 height 613
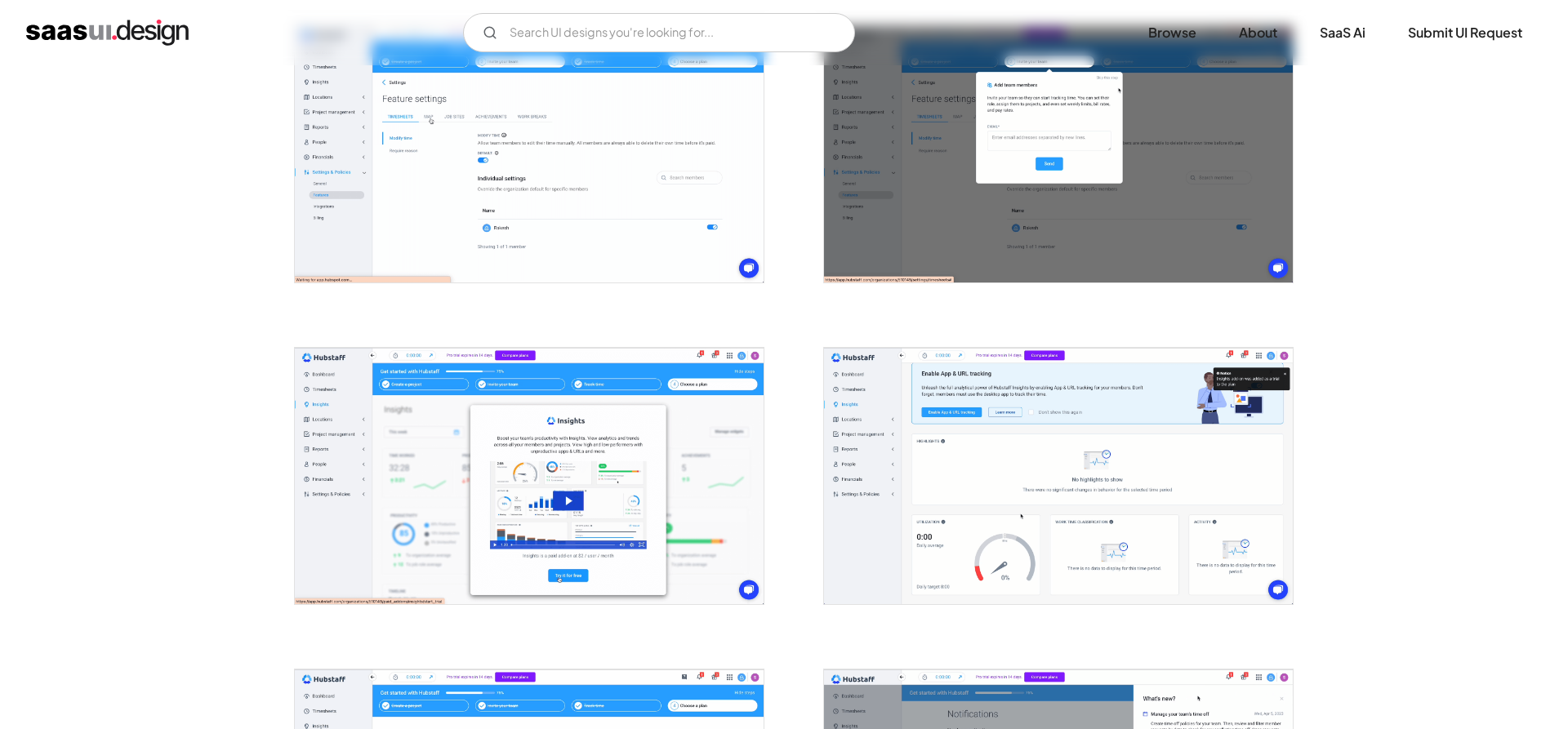
scroll to position [2582, 0]
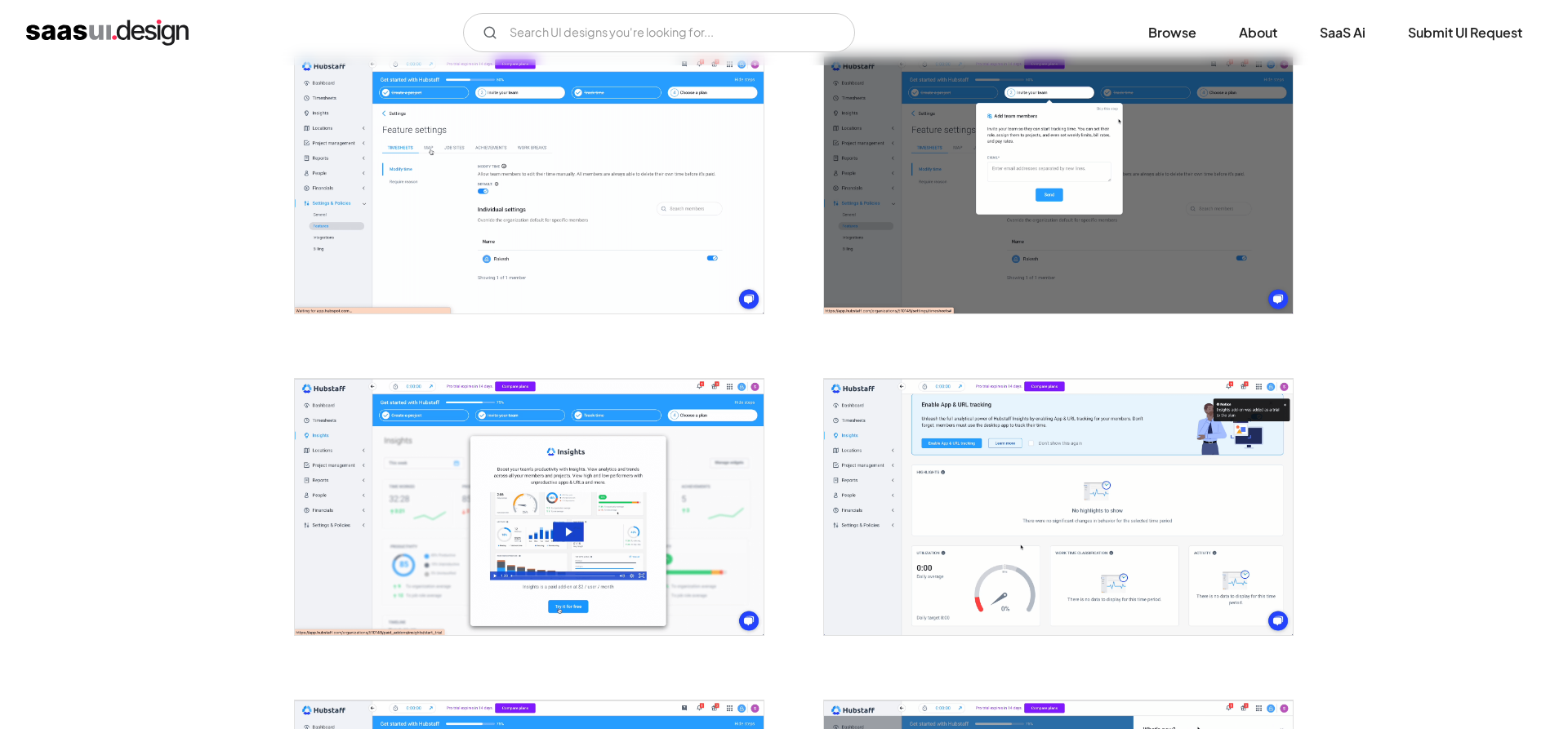
click at [594, 260] on img "open lightbox" at bounding box center [529, 185] width 469 height 257
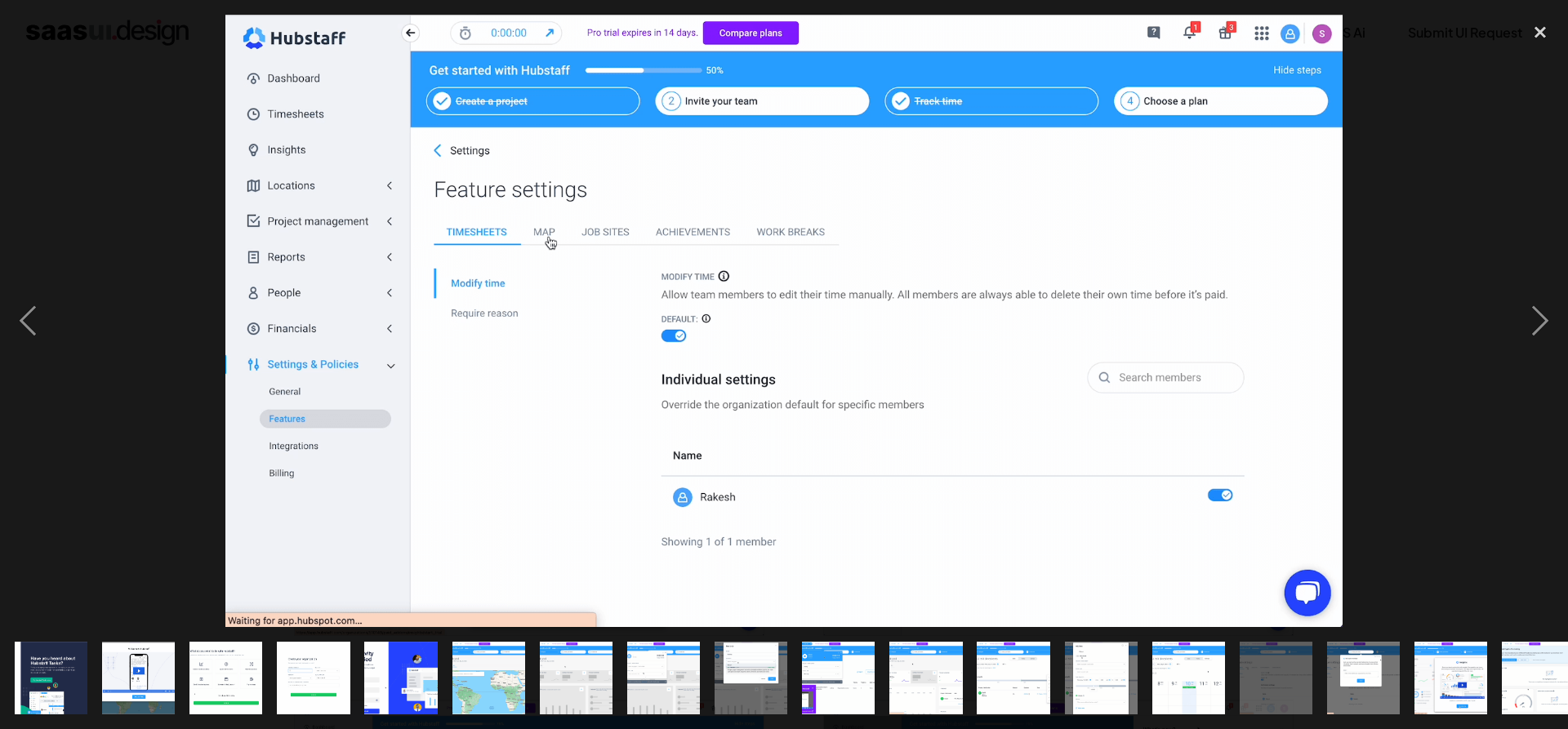
click at [1444, 188] on div at bounding box center [784, 321] width 1568 height 613
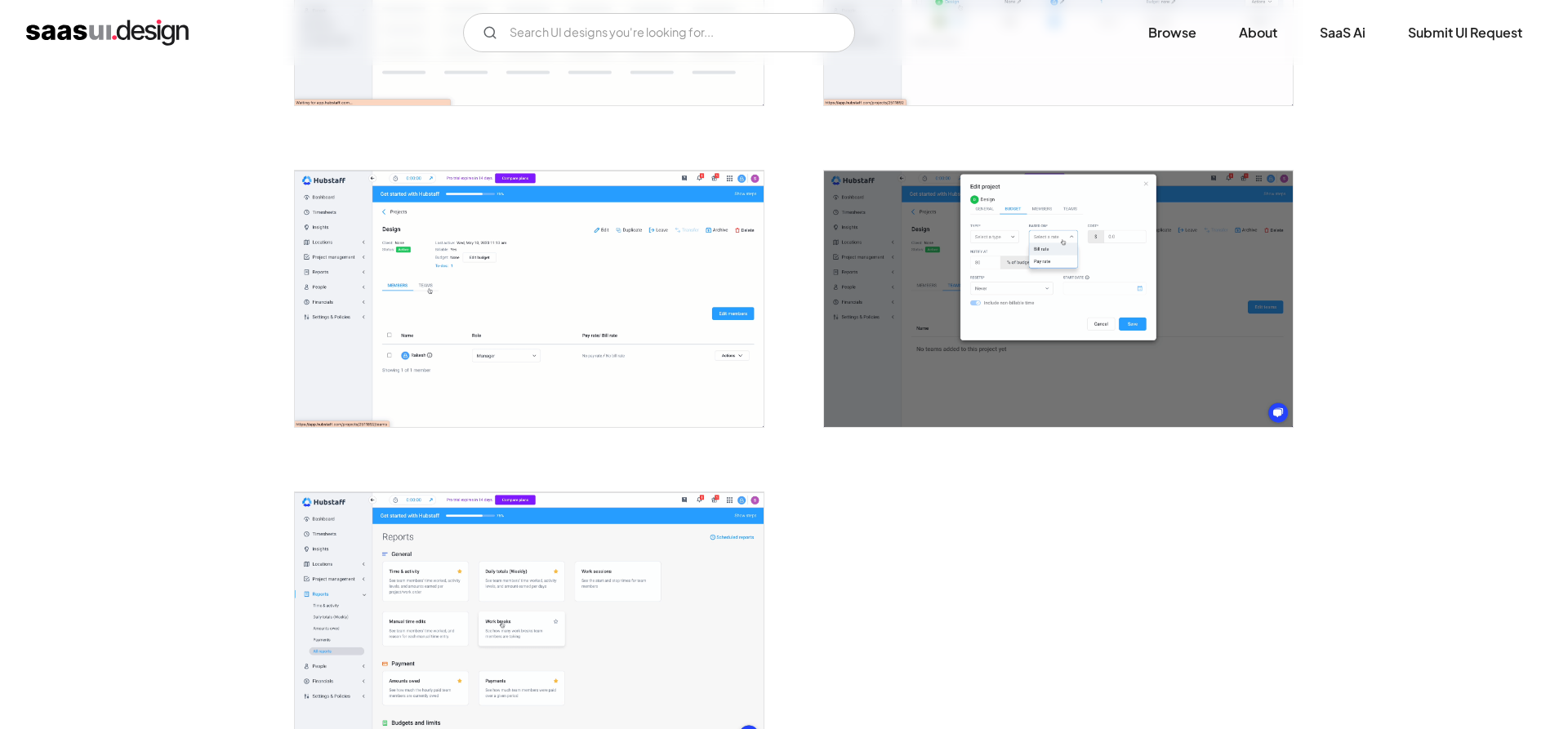
scroll to position [3831, 0]
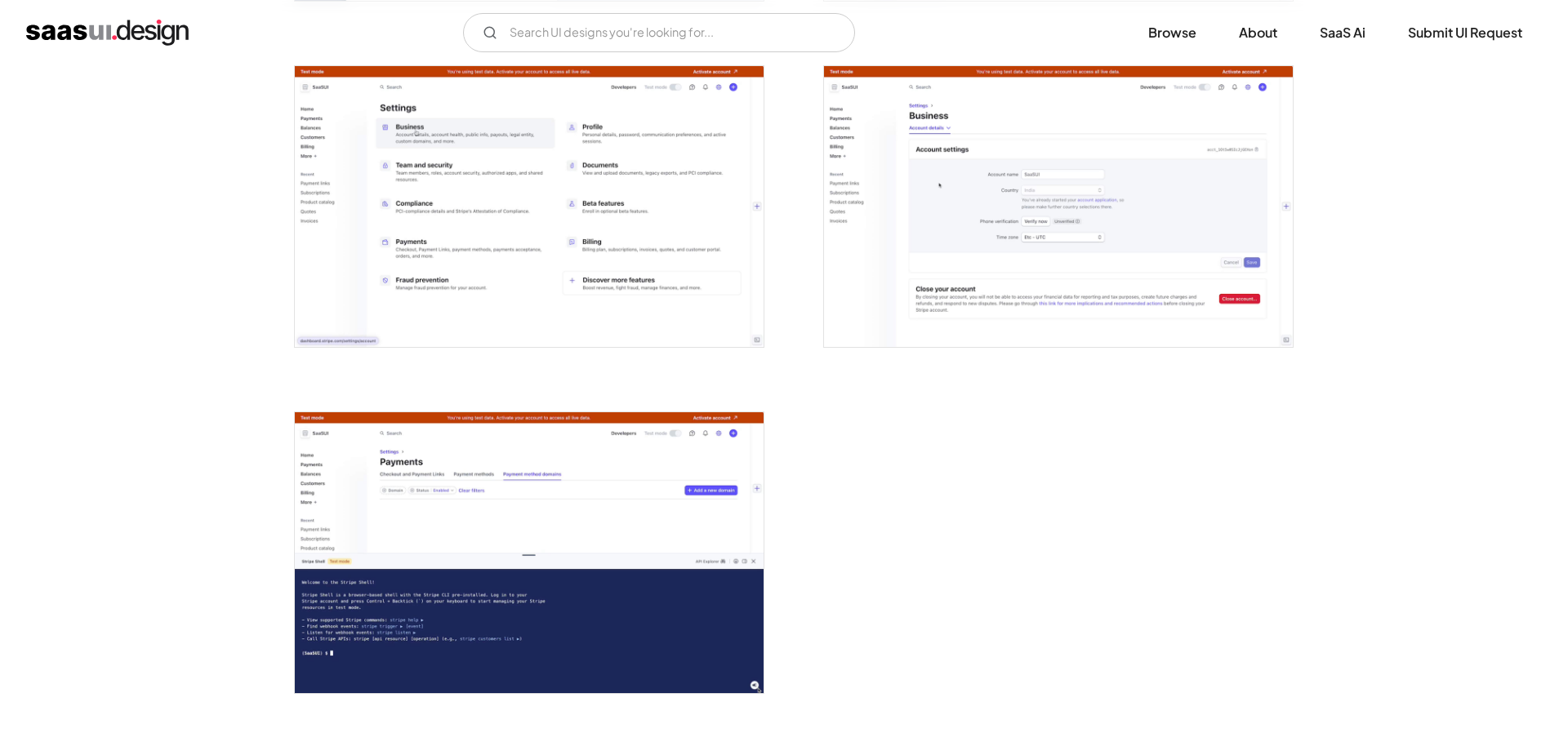
scroll to position [4081, 0]
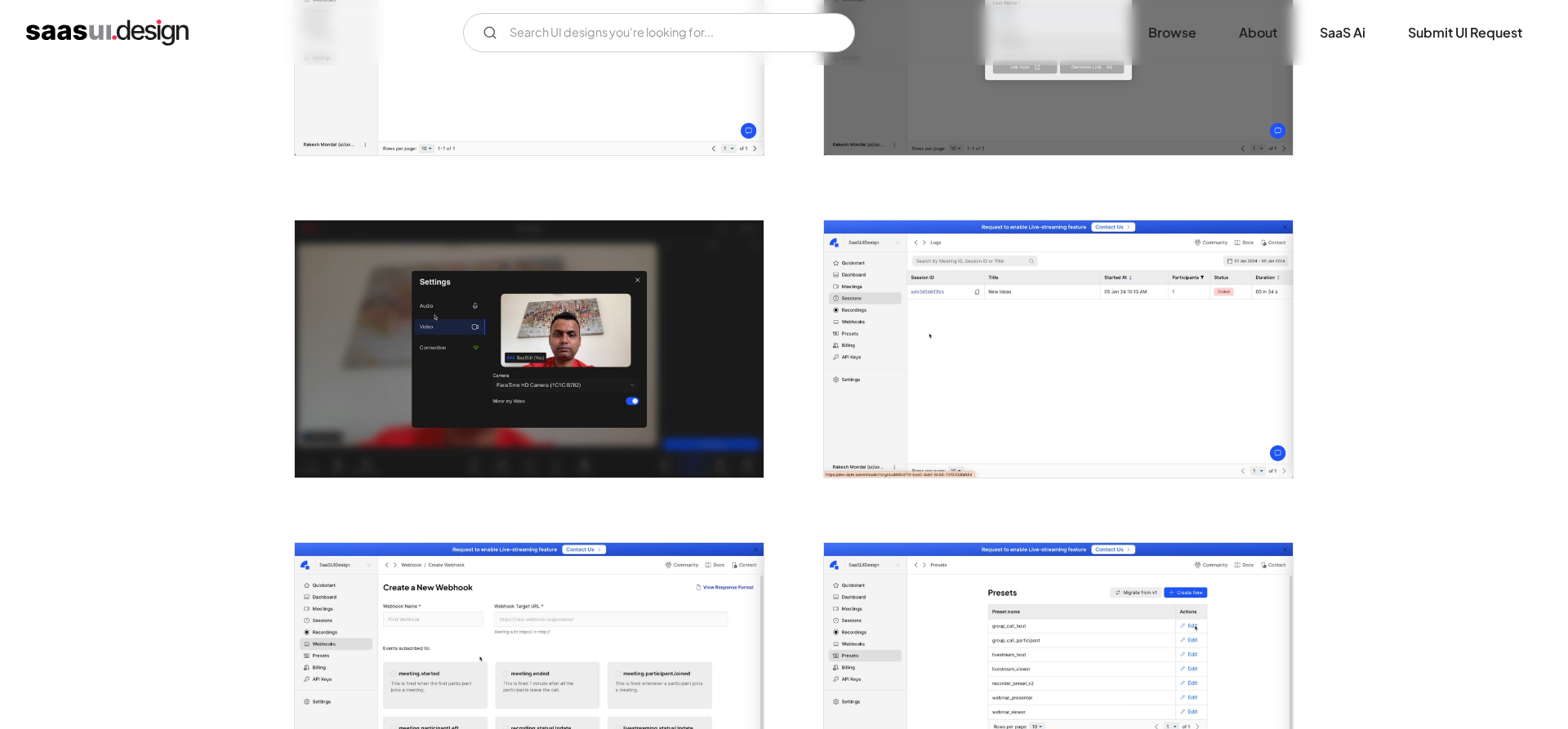
scroll to position [1916, 0]
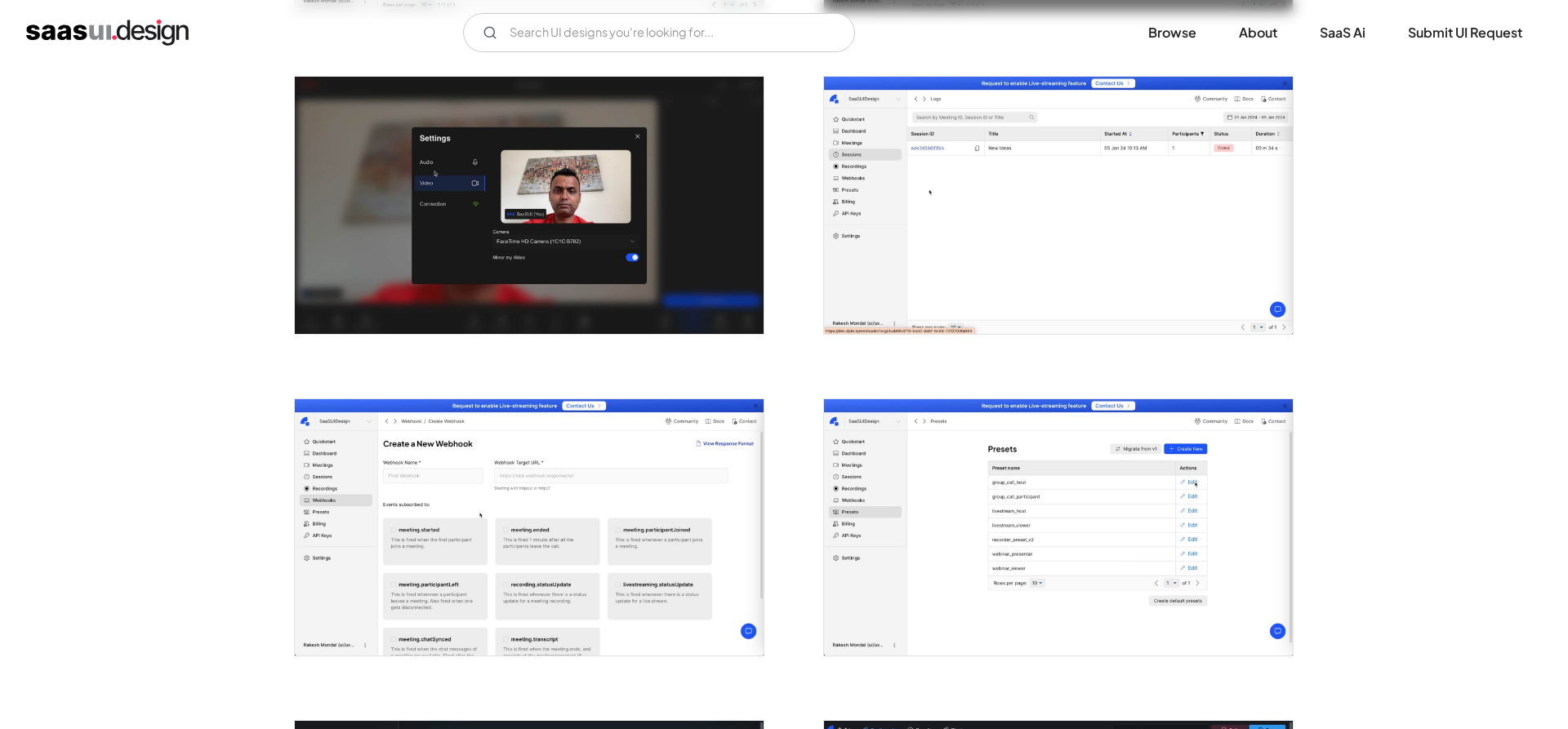
click at [1077, 184] on img "open lightbox" at bounding box center [1059, 205] width 469 height 256
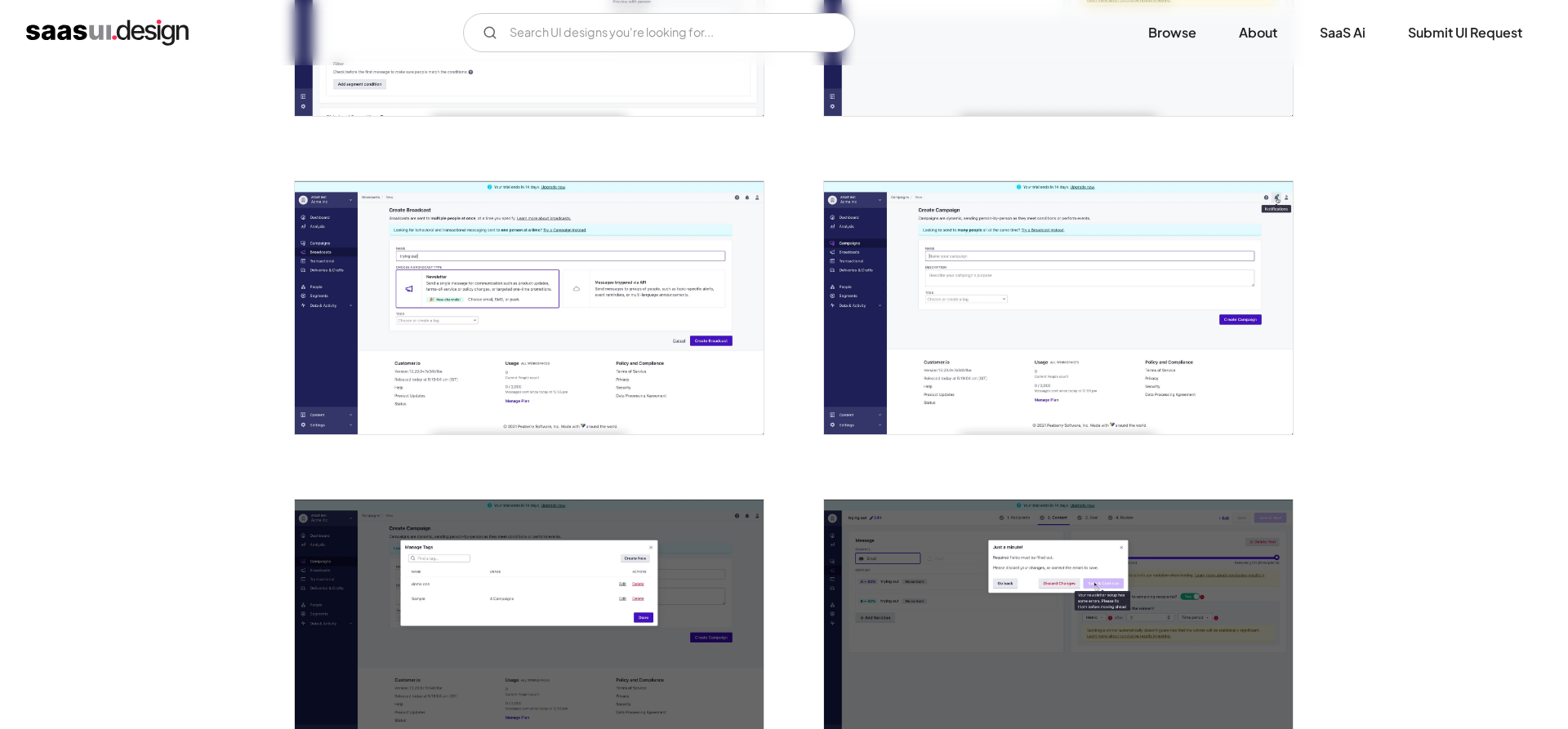
scroll to position [2166, 0]
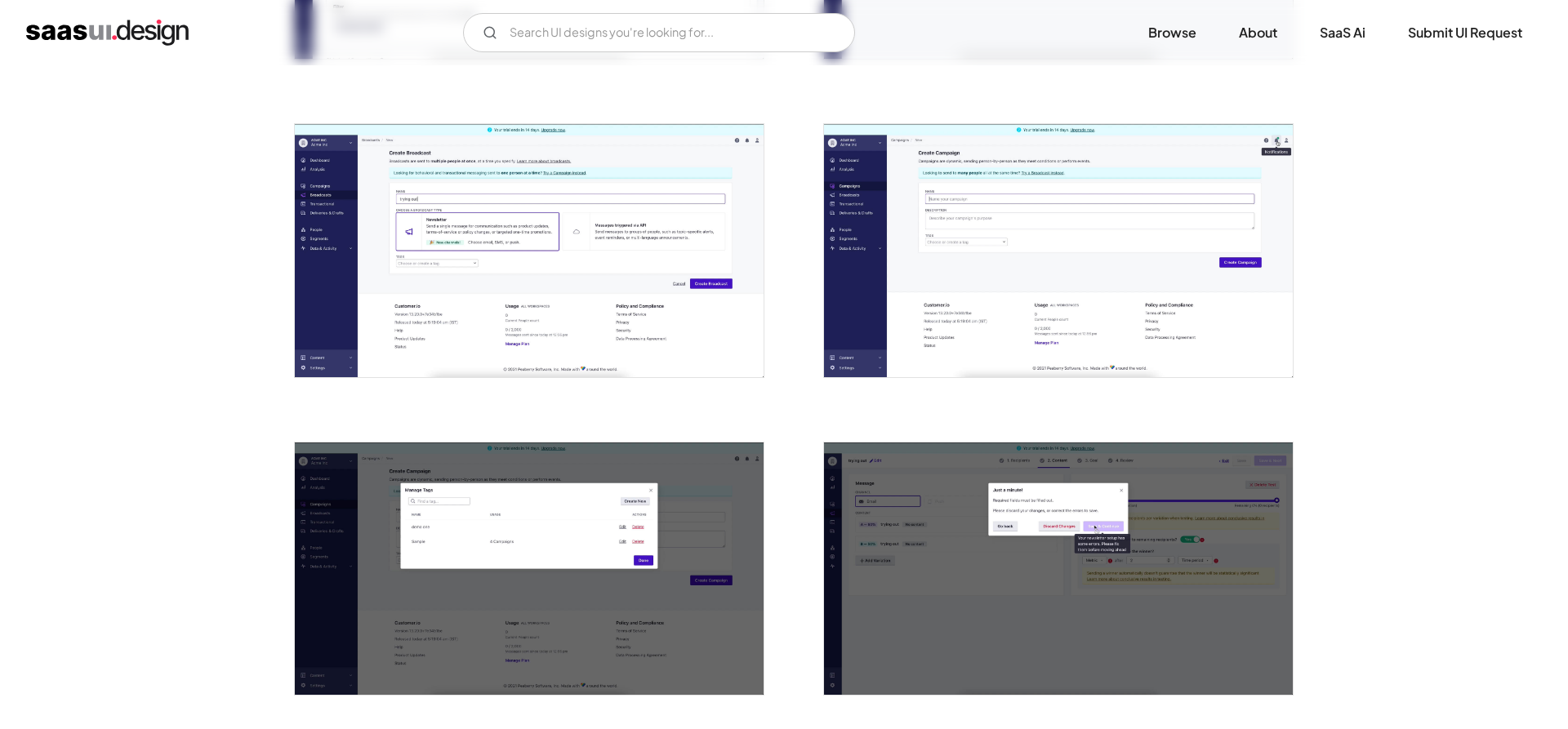
click at [888, 223] on img "open lightbox" at bounding box center [1059, 251] width 469 height 253
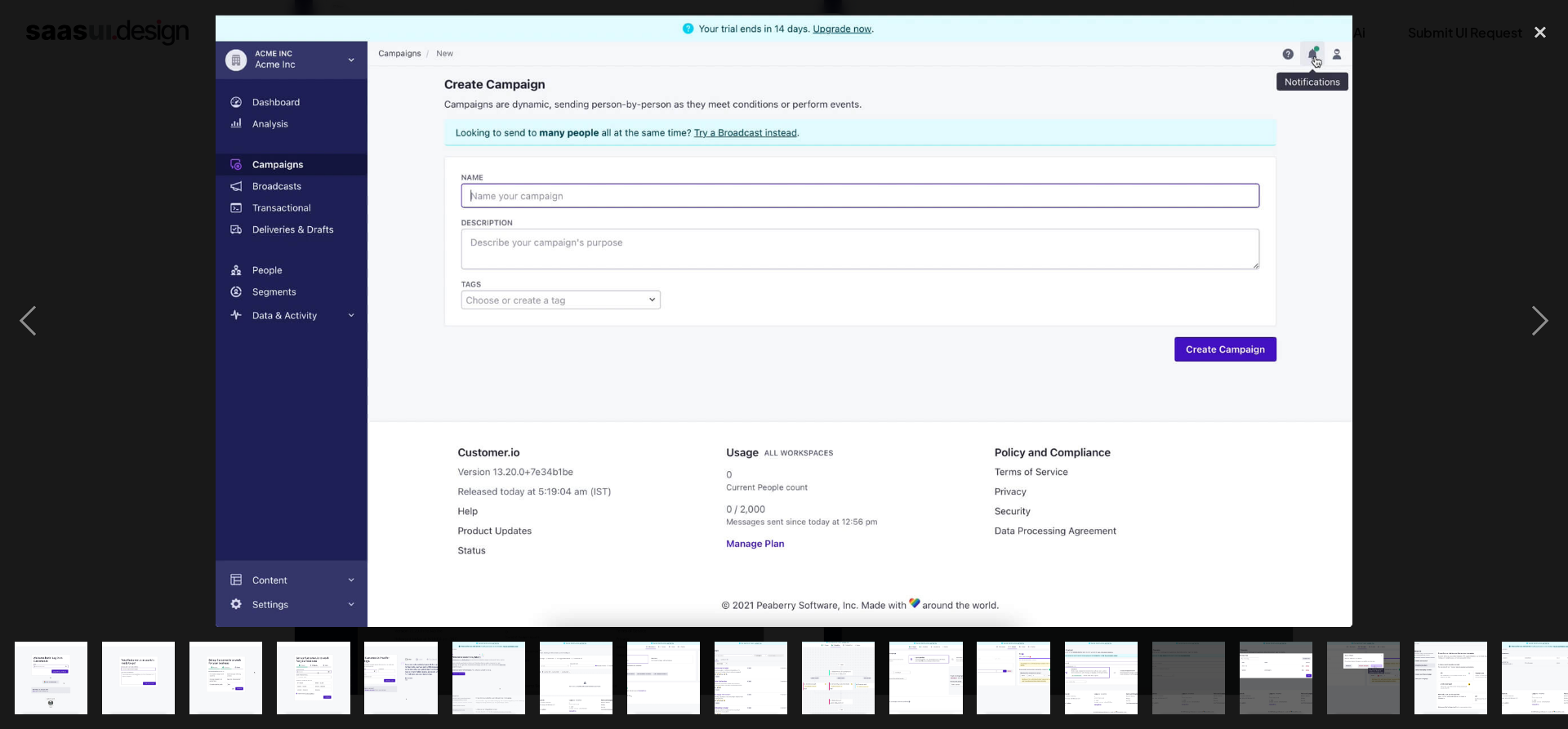
click at [1432, 143] on div at bounding box center [784, 321] width 1568 height 613
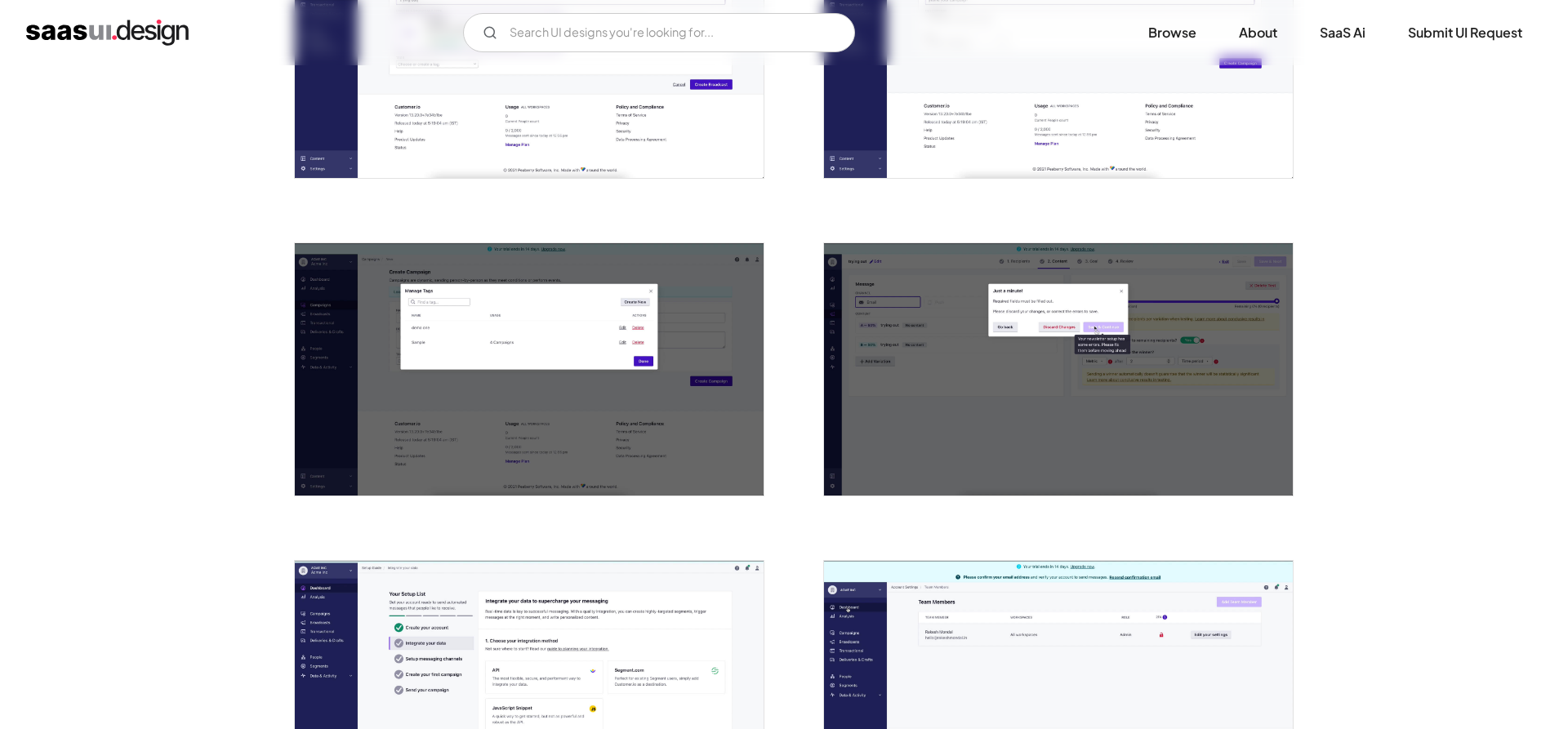
scroll to position [2249, 0]
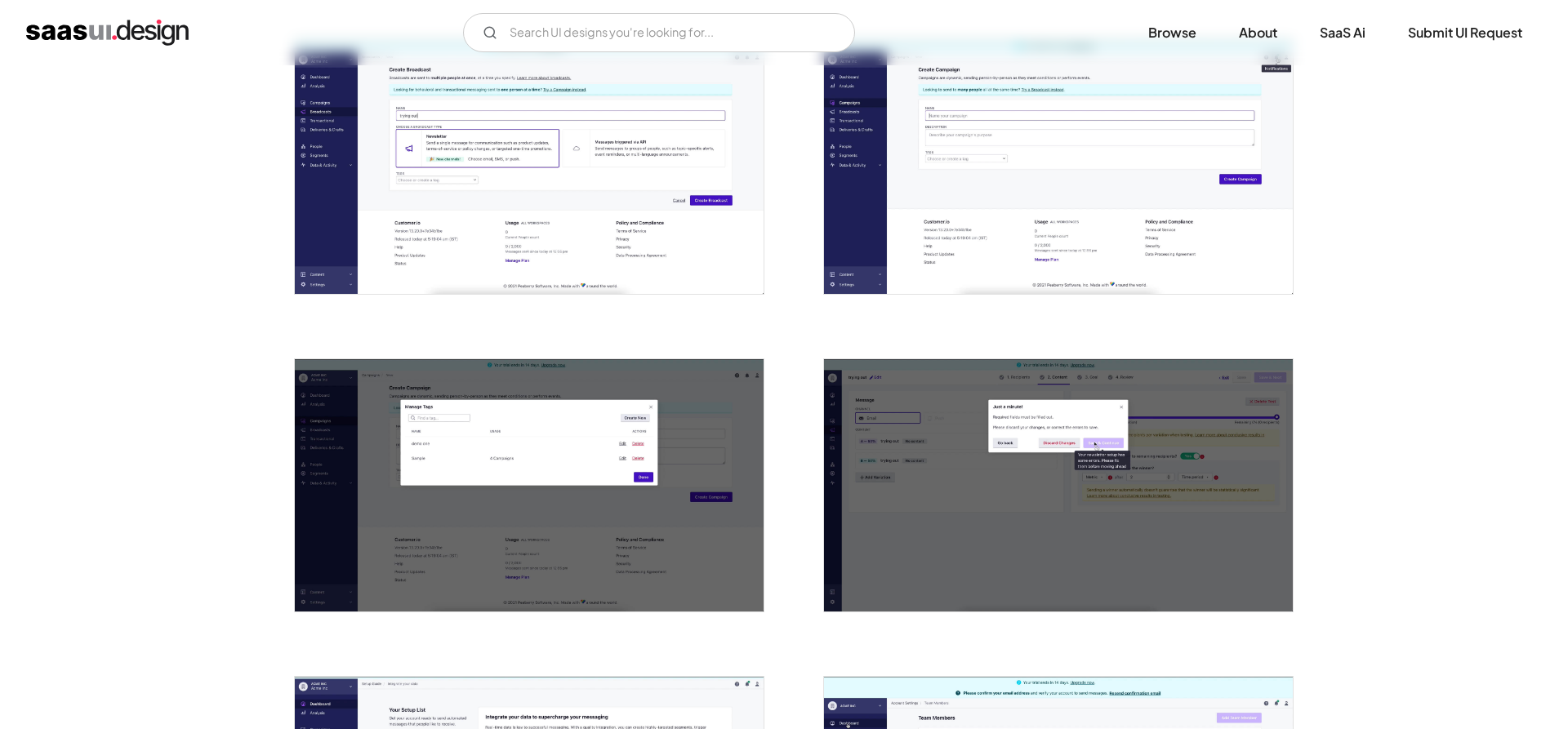
click at [650, 185] on img "open lightbox" at bounding box center [529, 167] width 469 height 253
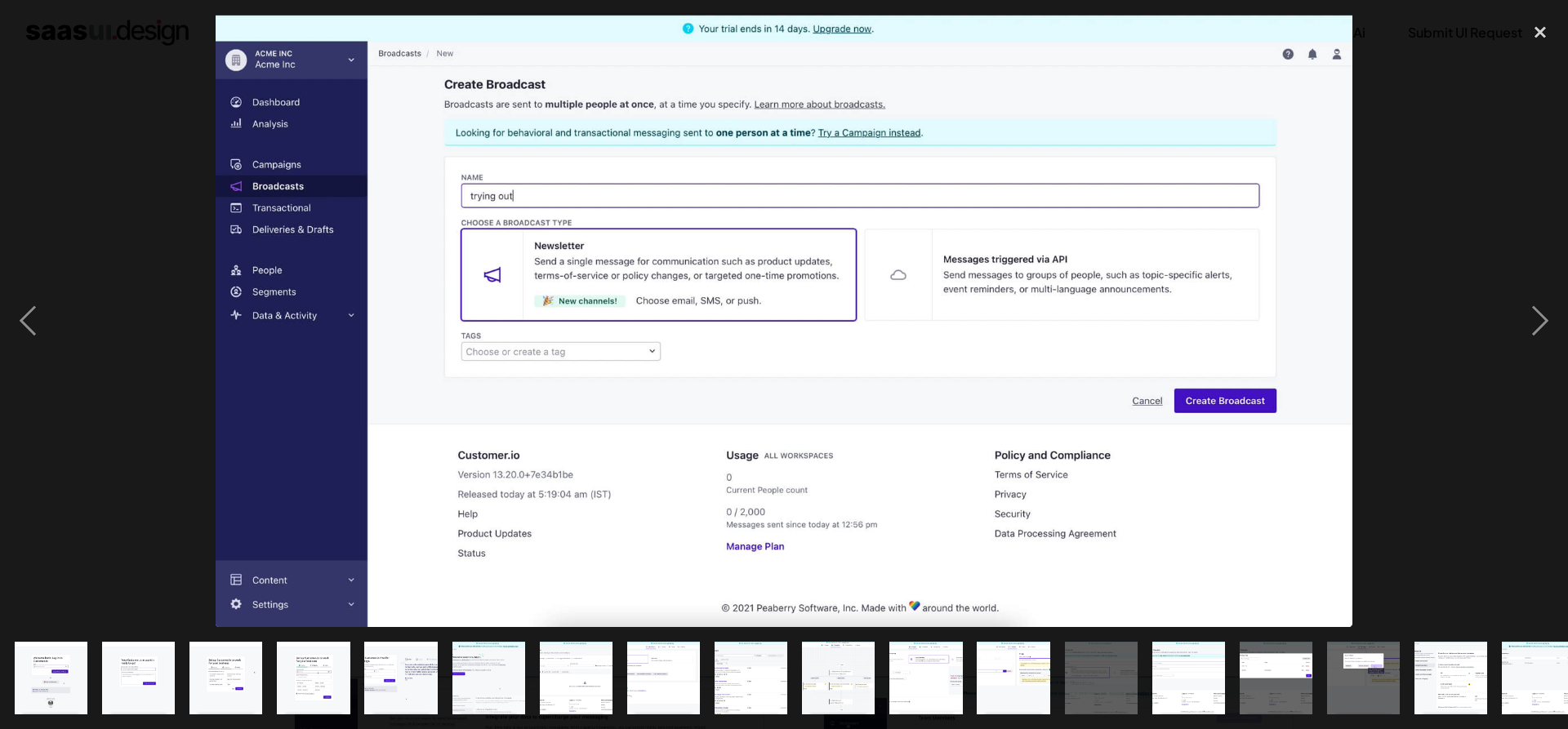
click at [1399, 174] on div at bounding box center [784, 321] width 1568 height 613
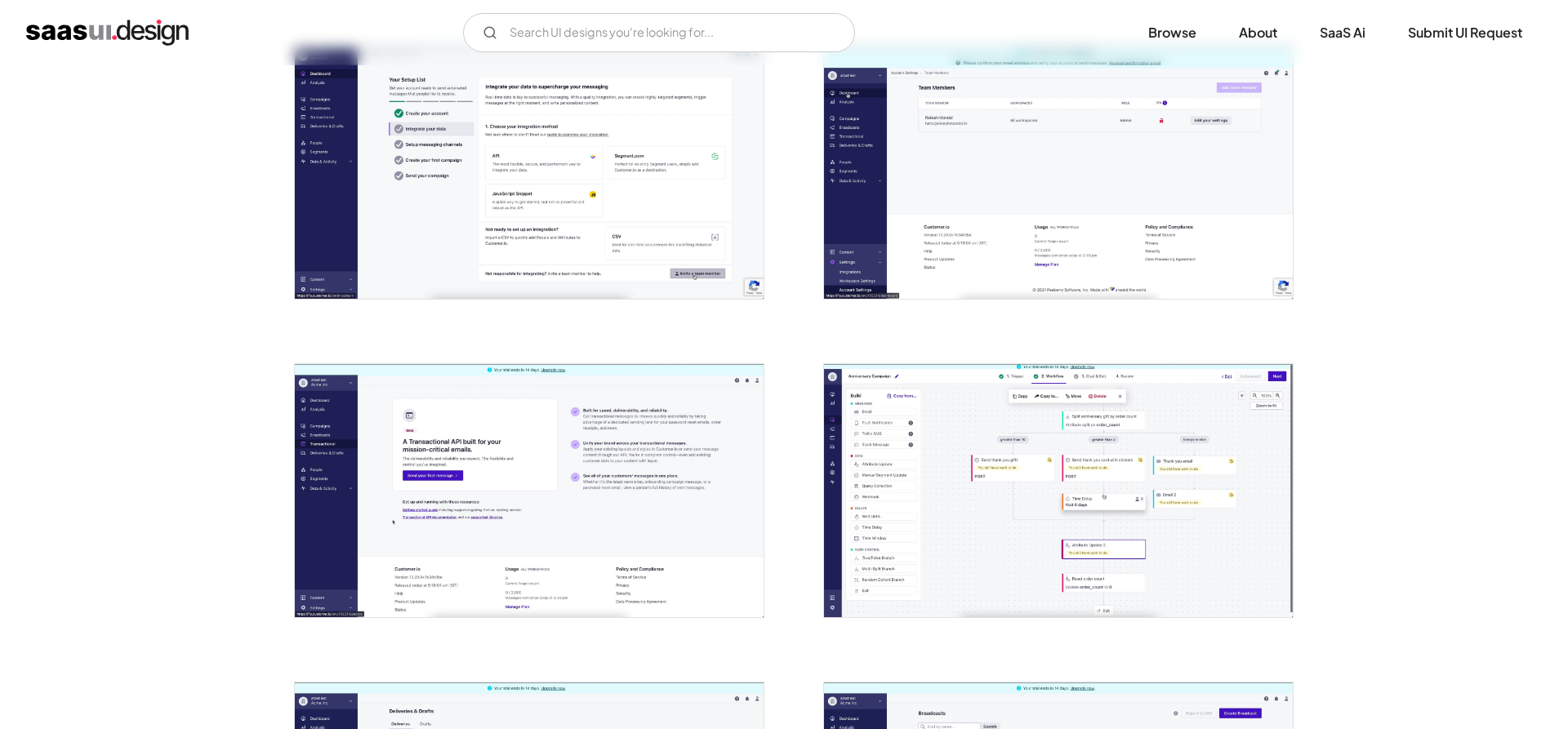
scroll to position [2832, 0]
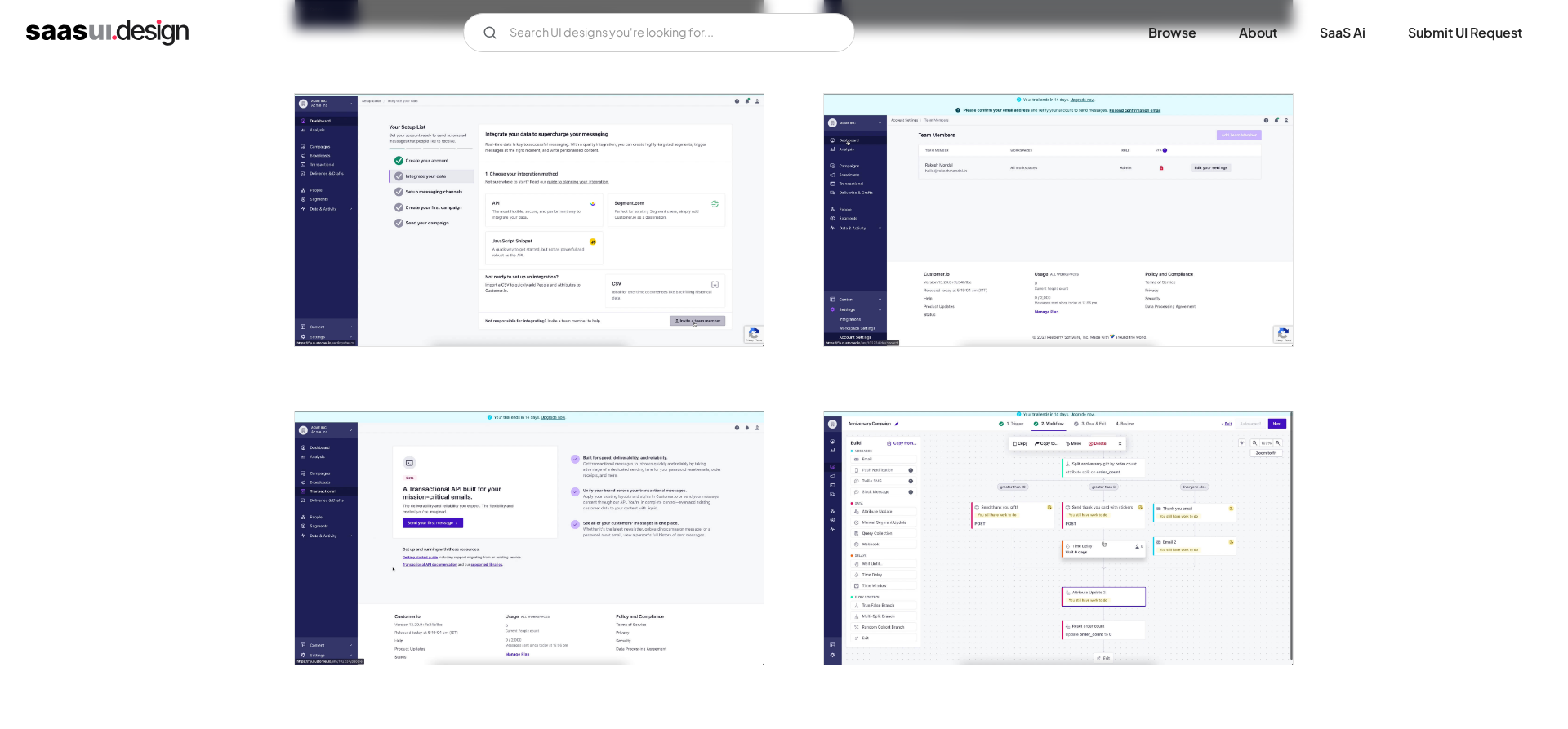
click at [1042, 265] on img "open lightbox" at bounding box center [1059, 220] width 469 height 253
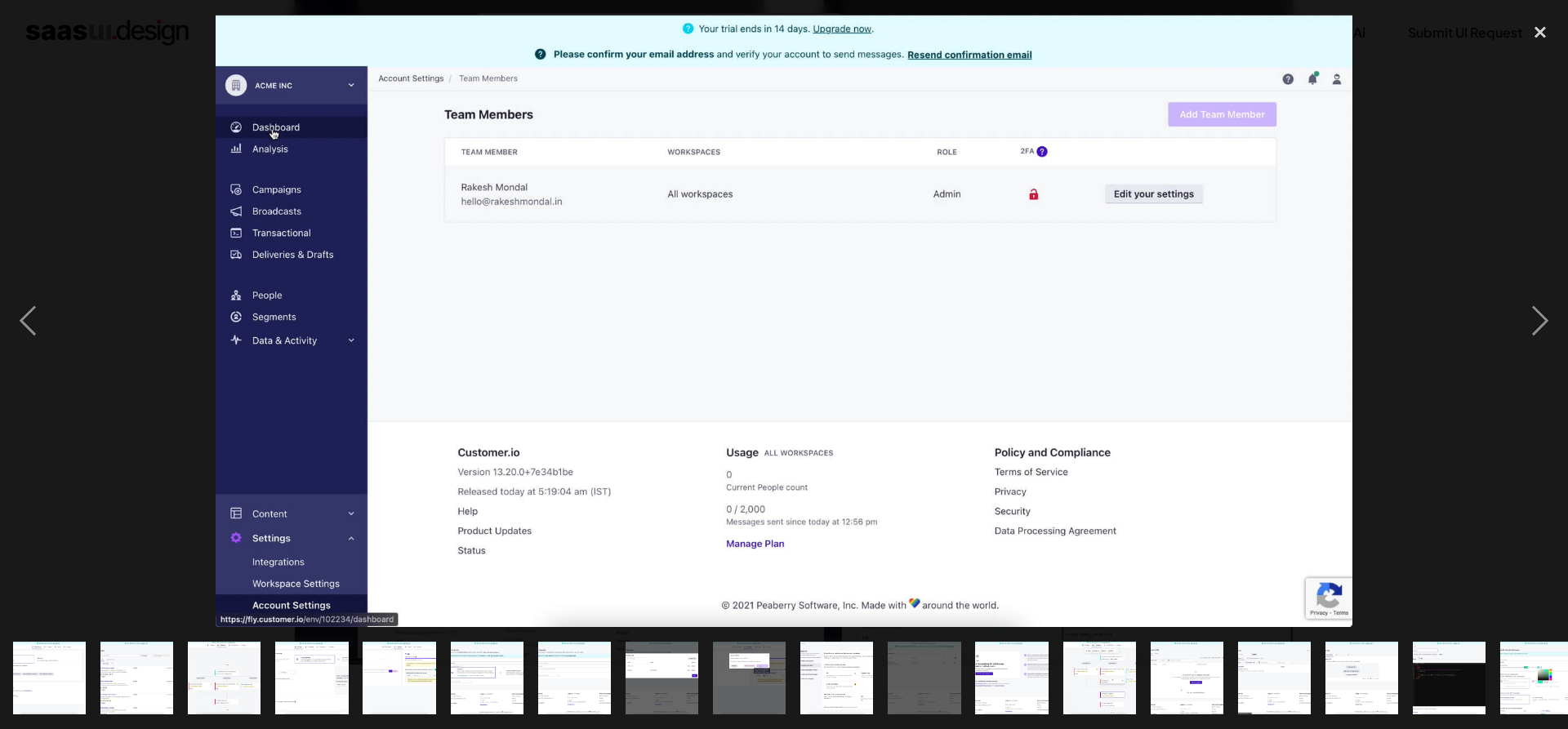
scroll to position [0, 634]
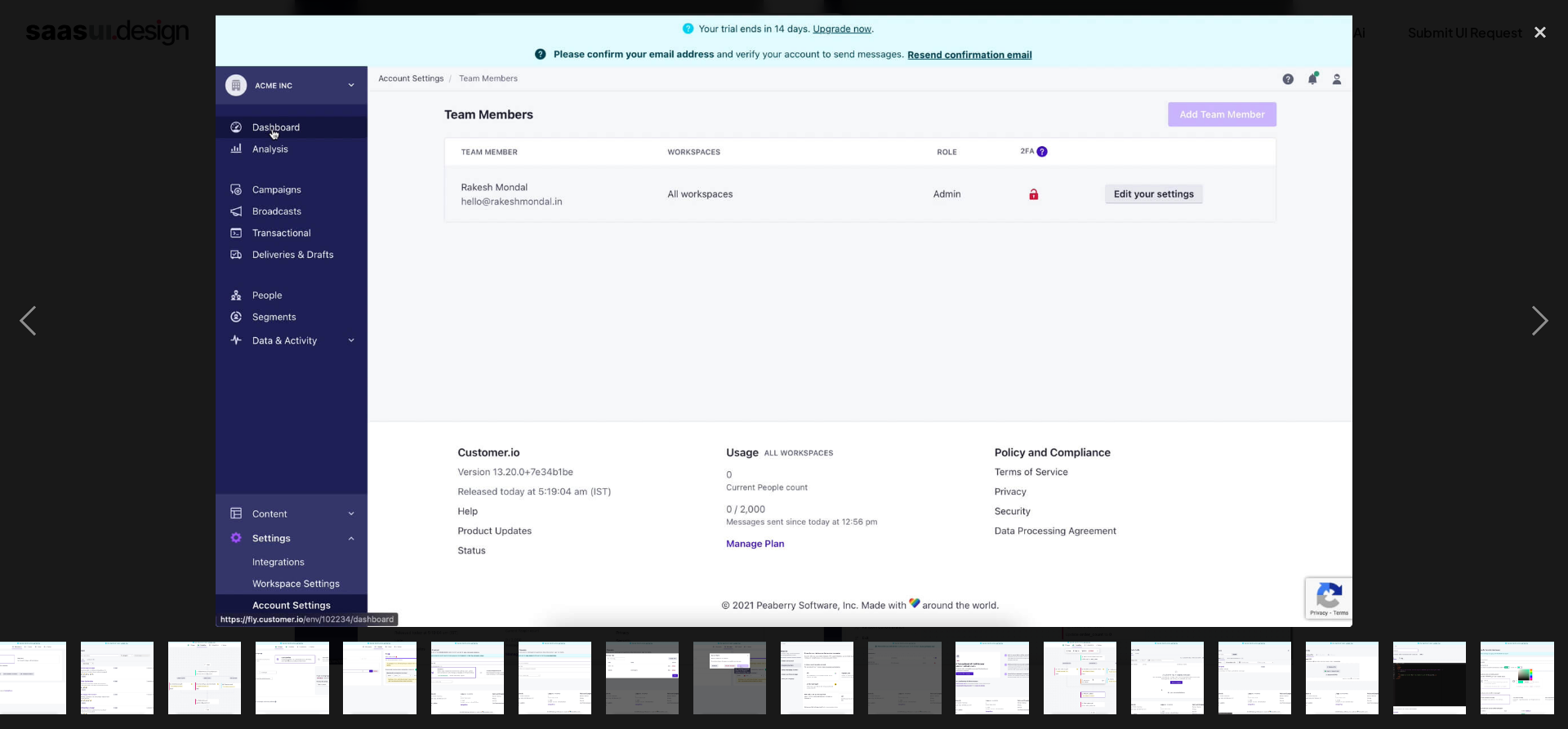
click at [1414, 181] on div at bounding box center [784, 321] width 1568 height 613
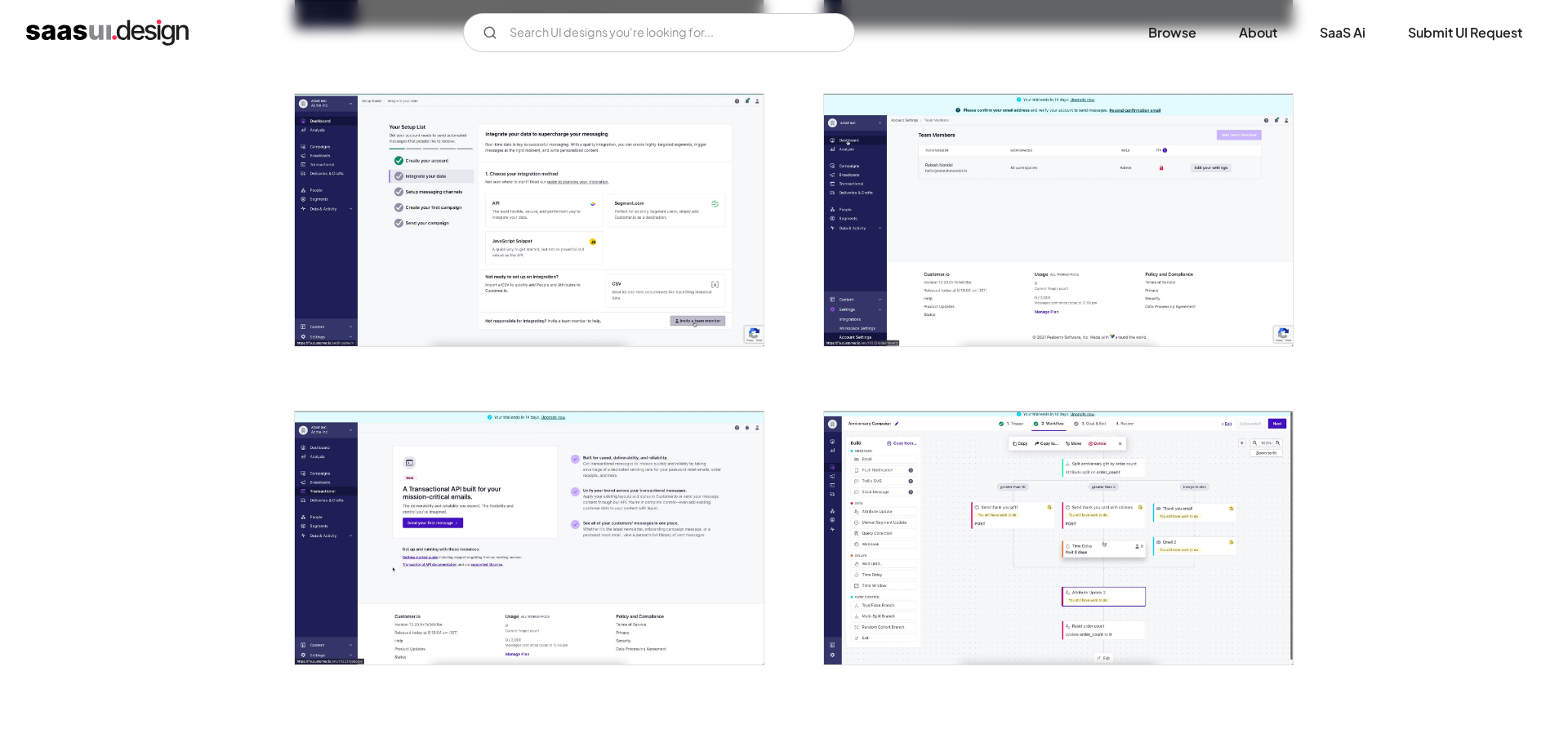
click at [559, 295] on img "open lightbox" at bounding box center [529, 220] width 469 height 253
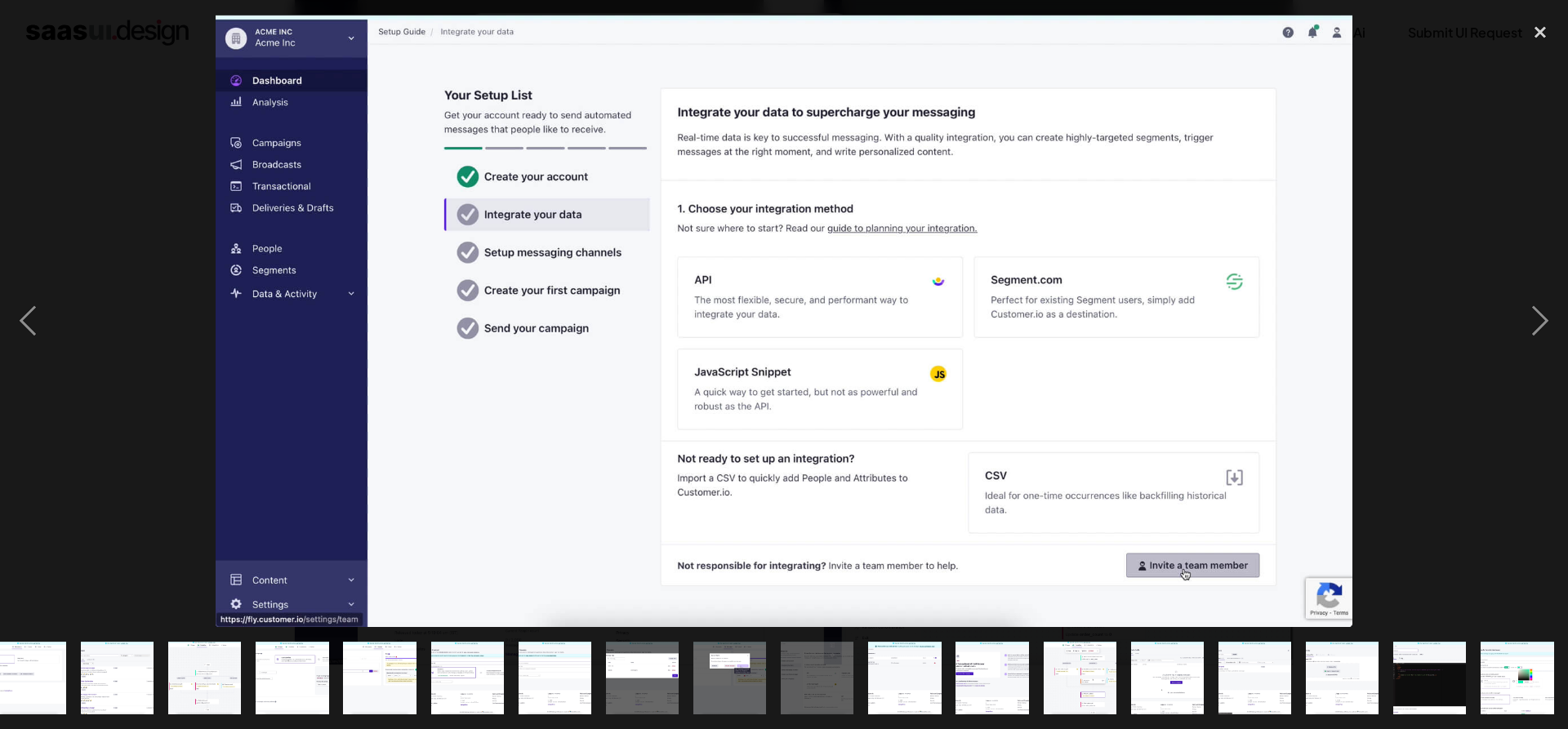
click at [151, 171] on div at bounding box center [784, 321] width 1568 height 613
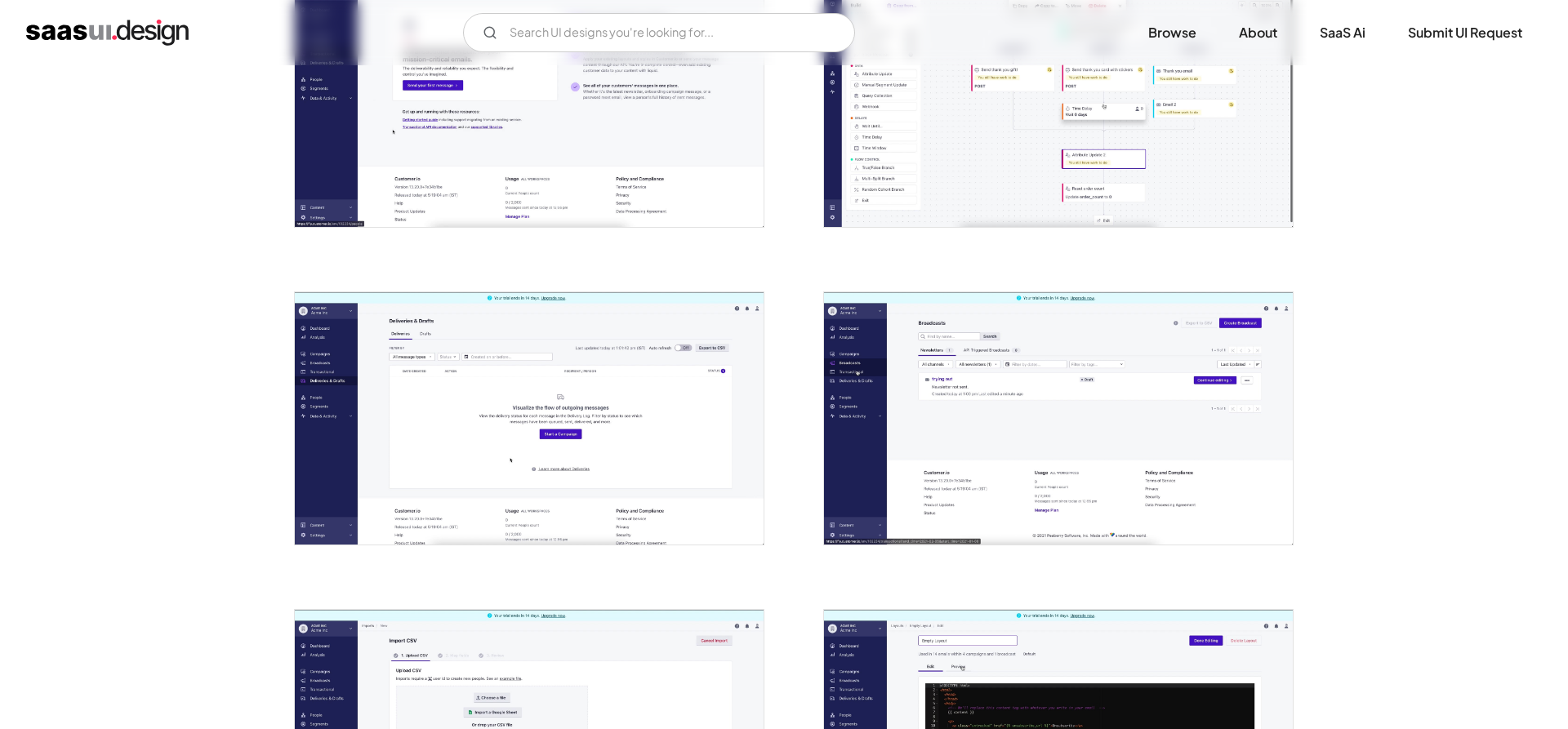
scroll to position [3332, 0]
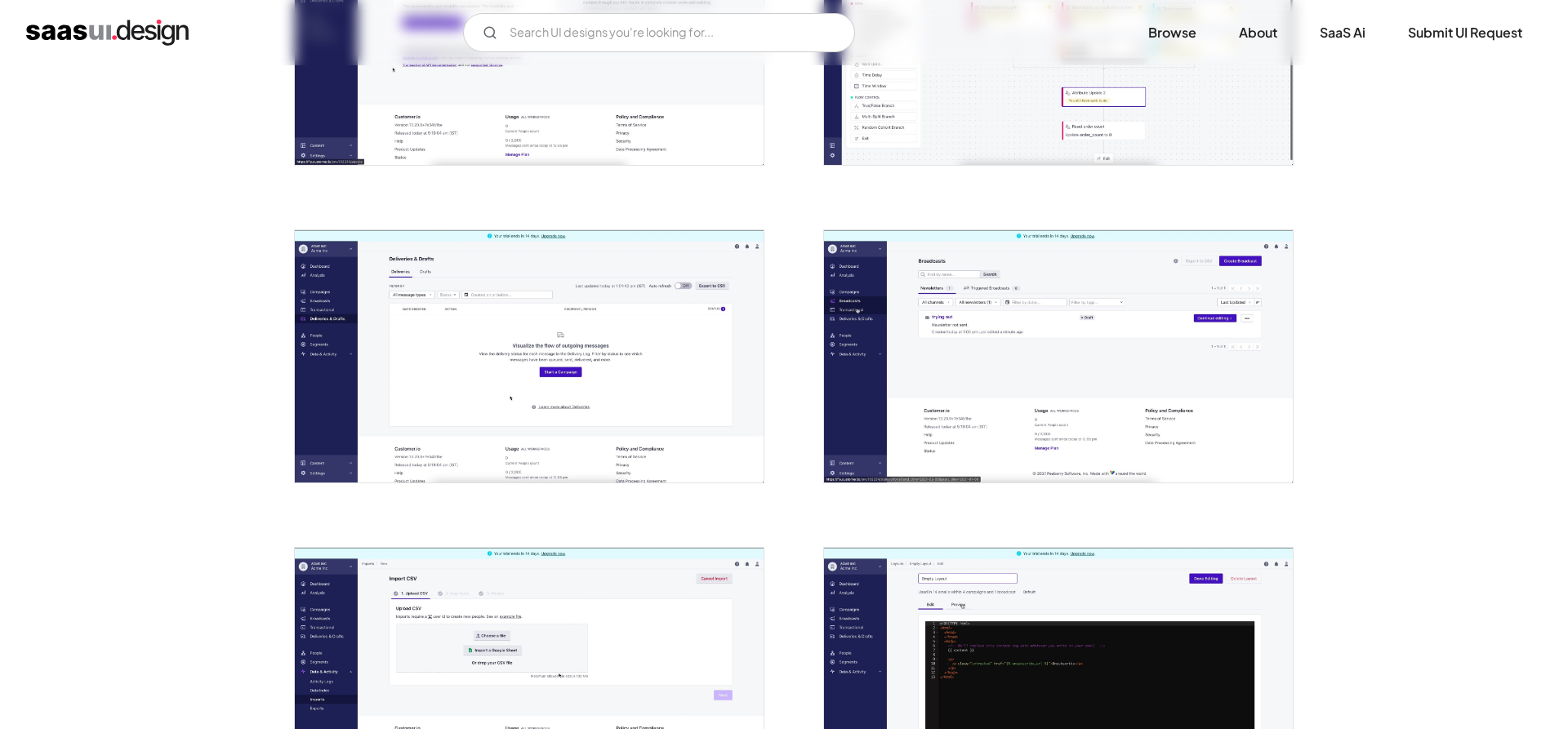
click at [520, 329] on img "open lightbox" at bounding box center [529, 356] width 469 height 253
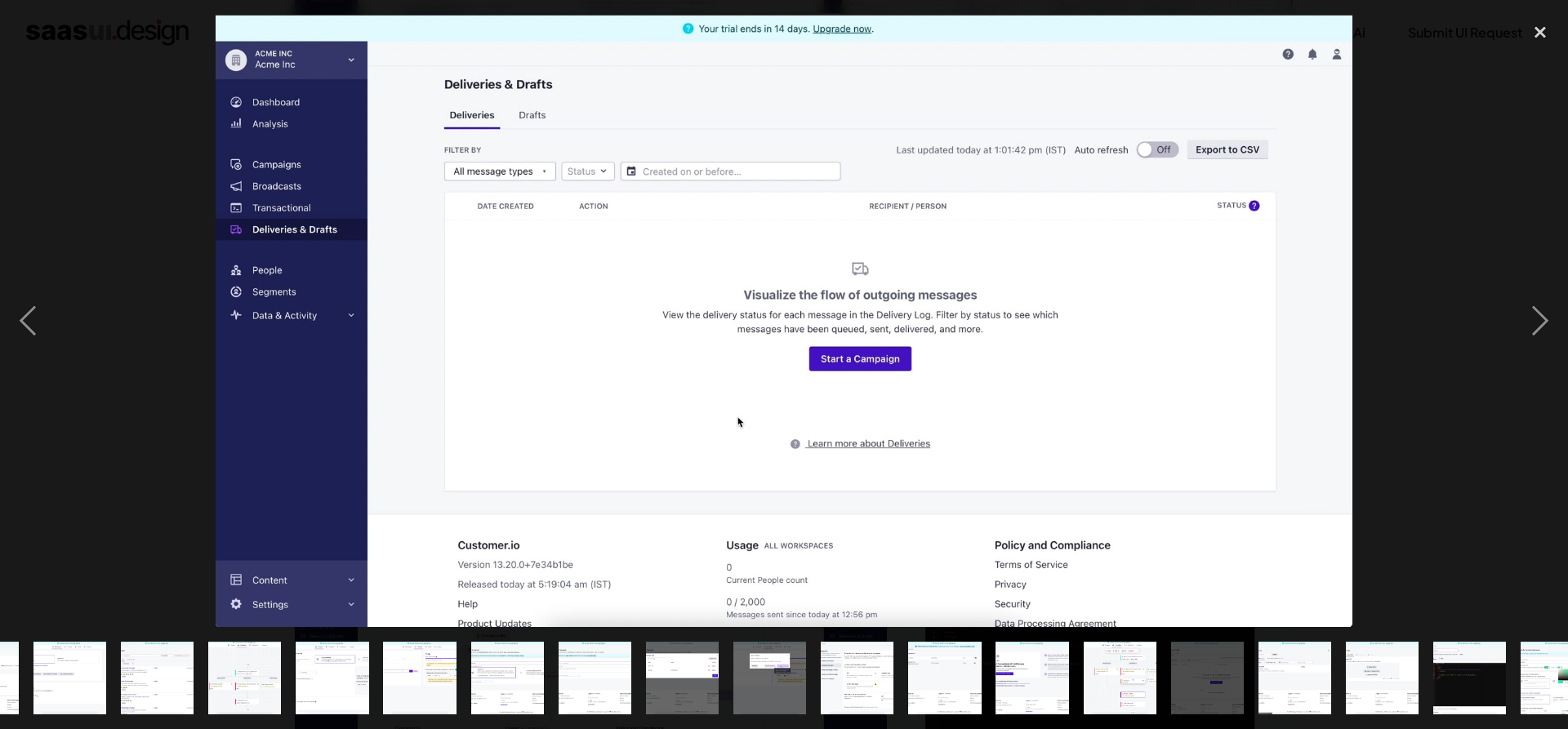
scroll to position [0, 634]
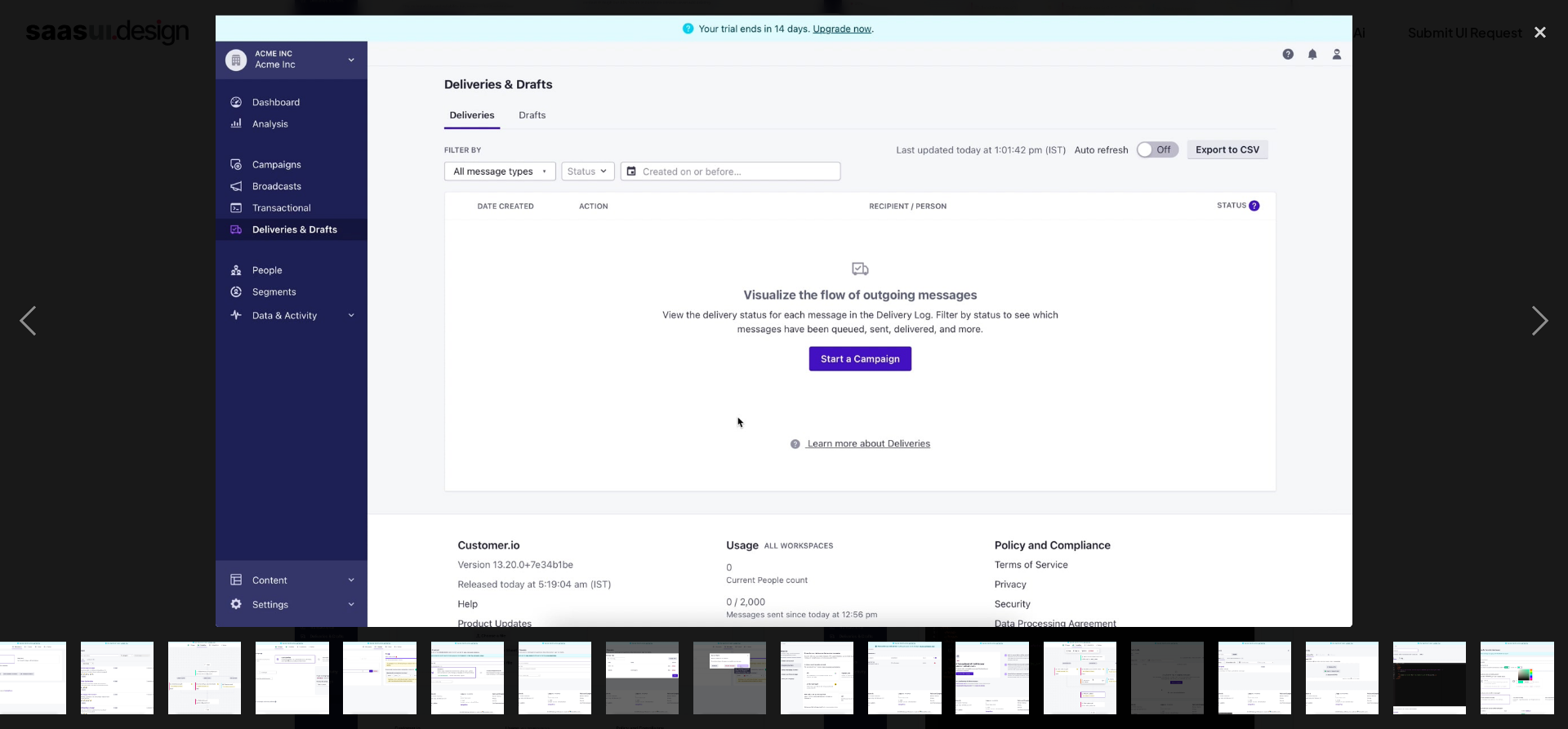
click at [1442, 198] on div at bounding box center [784, 321] width 1568 height 613
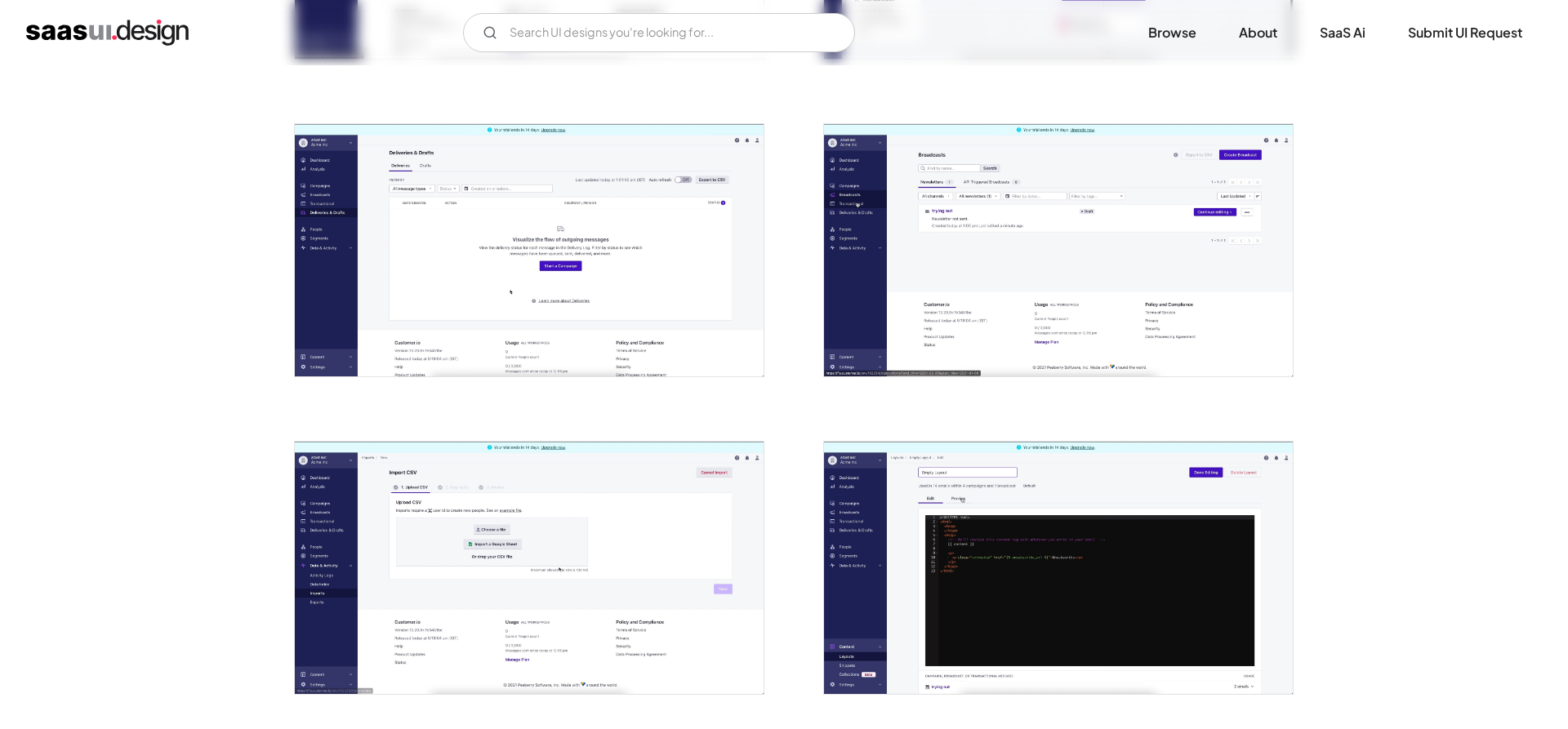
scroll to position [3499, 0]
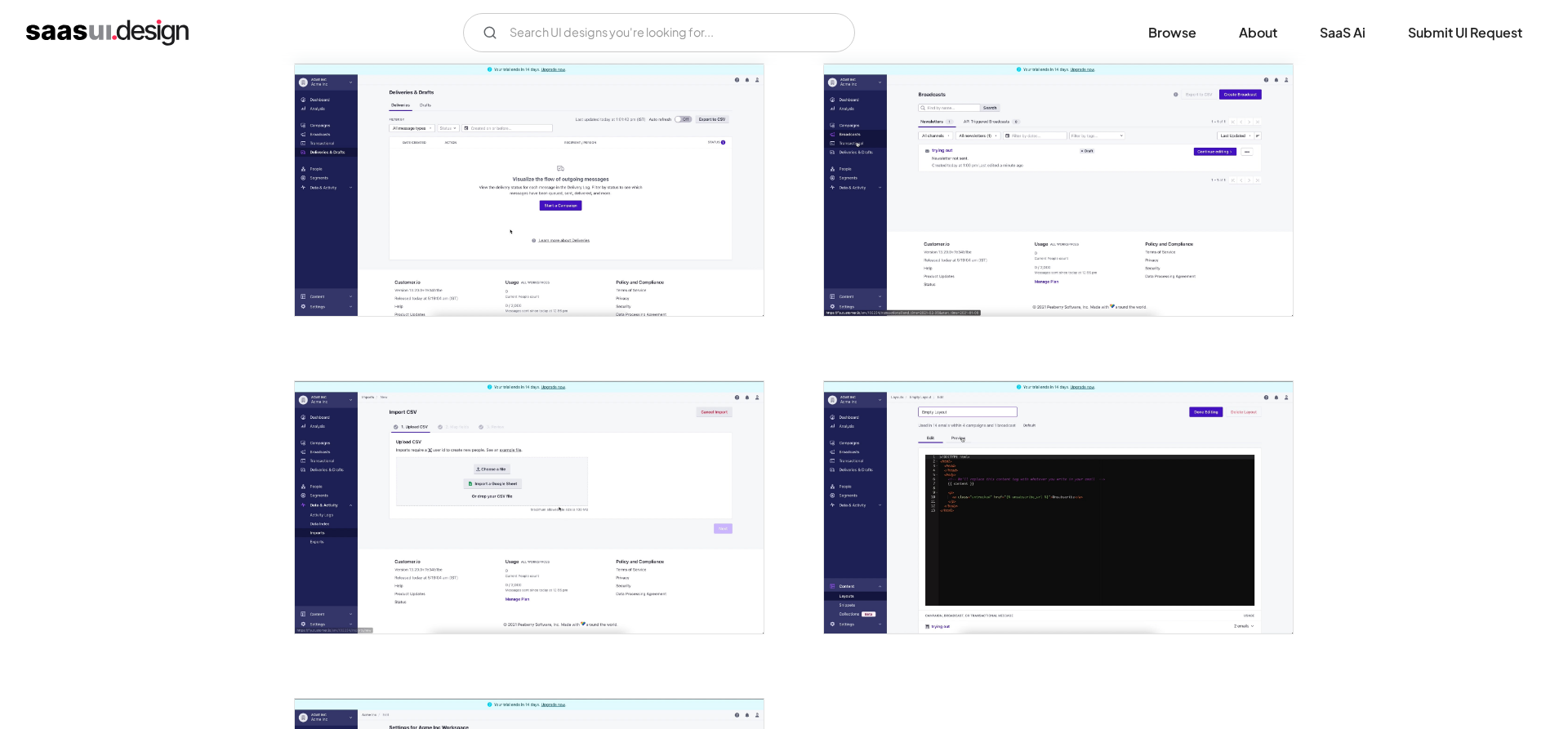
click at [572, 182] on img "open lightbox" at bounding box center [529, 190] width 469 height 253
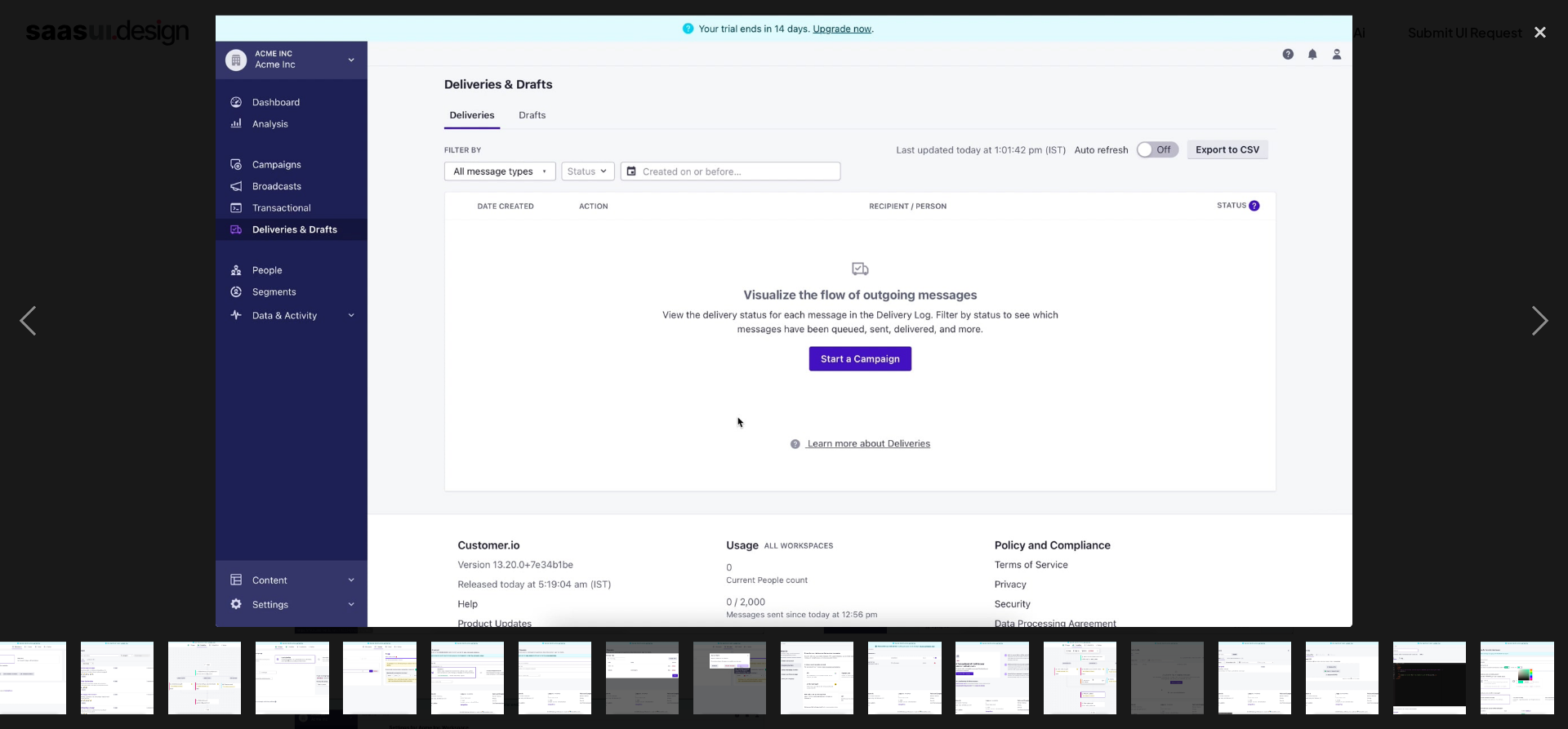
scroll to position [0, 634]
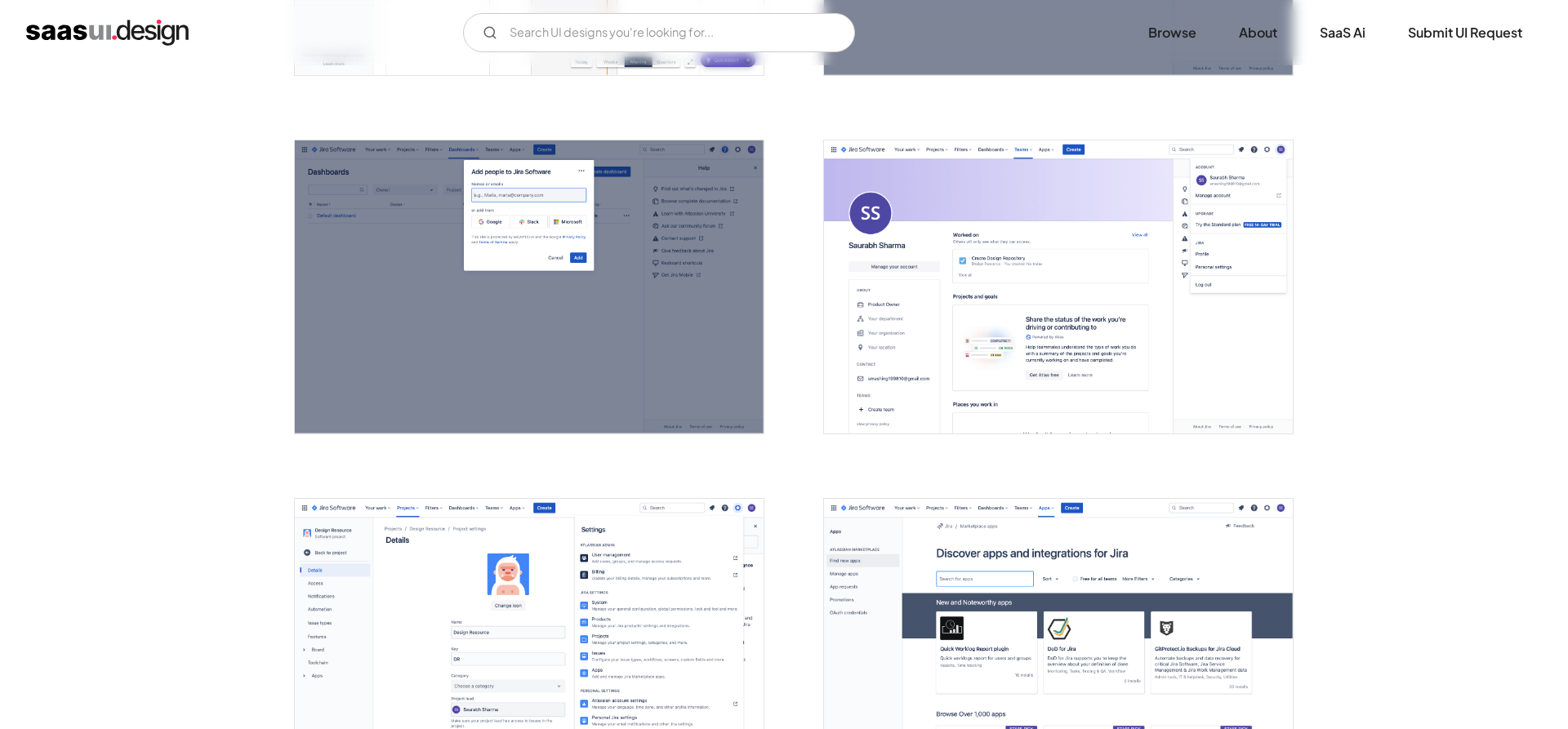
scroll to position [3915, 0]
